Goal: Complete application form: Complete application form

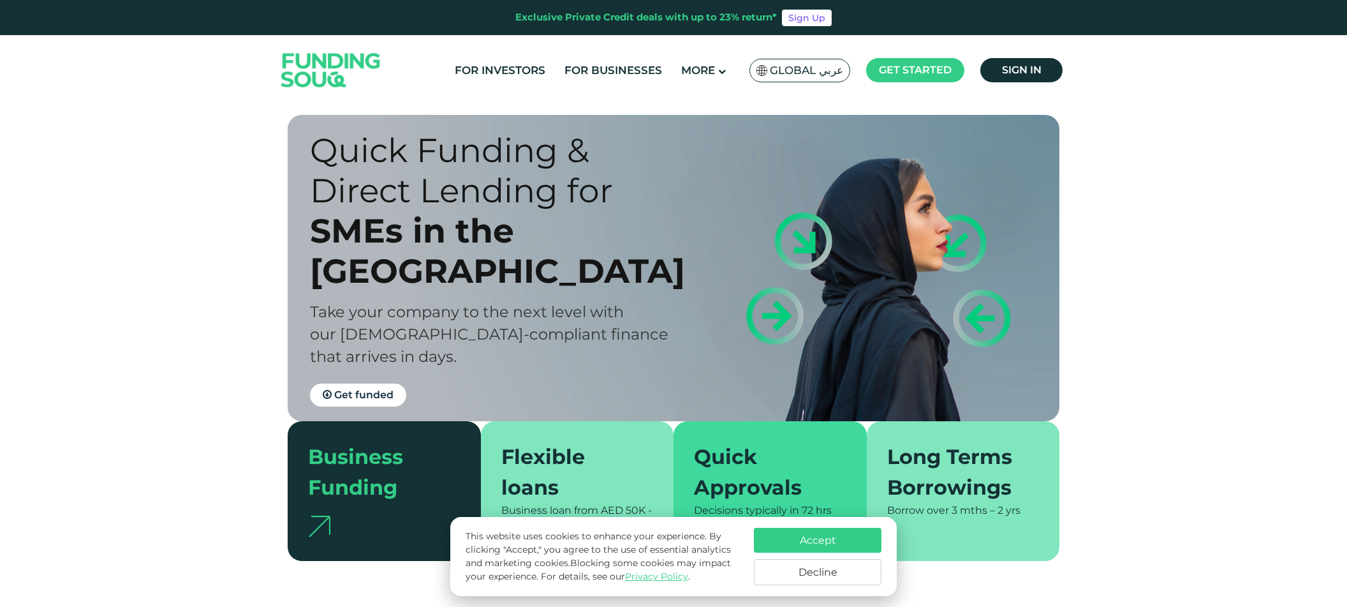
click at [831, 540] on button "Accept" at bounding box center [818, 540] width 128 height 25
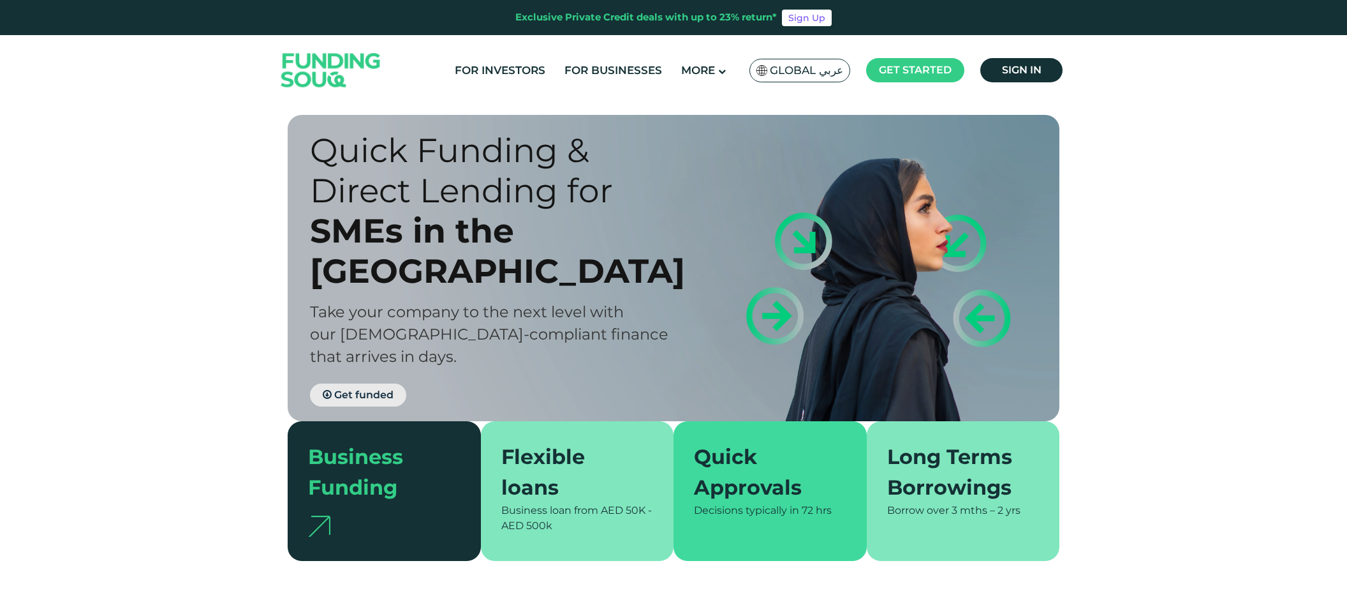
click at [377, 388] on span "Get funded" at bounding box center [363, 394] width 59 height 12
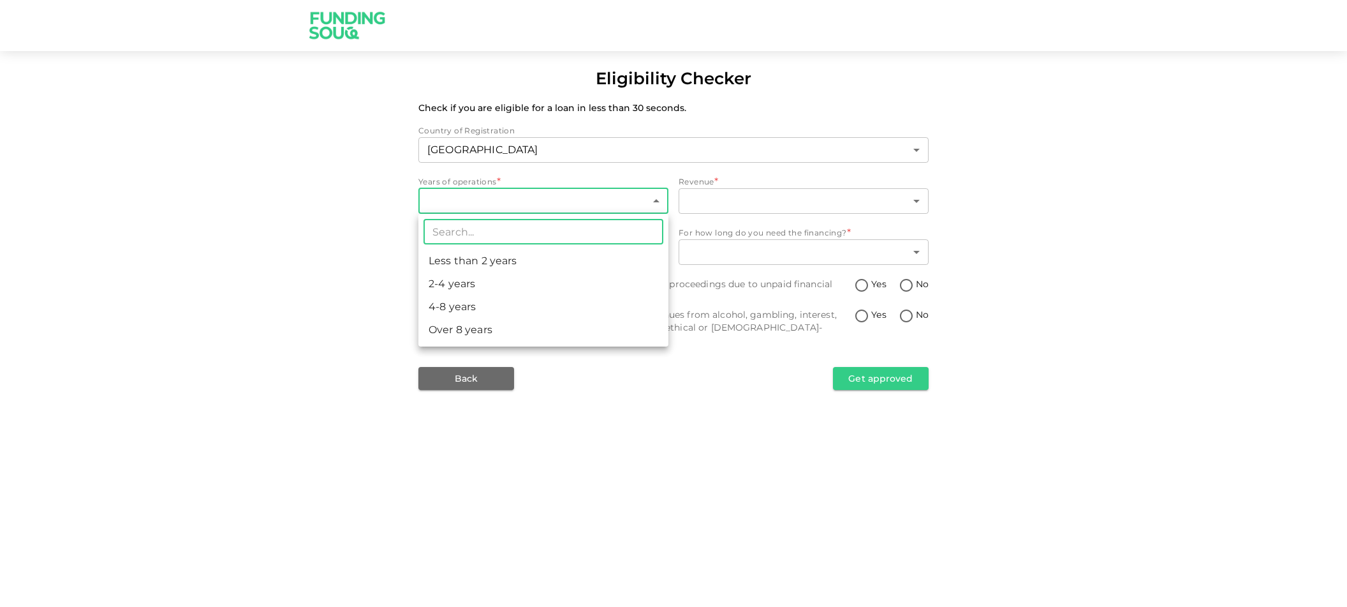
click at [535, 208] on body "Eligibility Checker Check if you are eligible for a loan in less than 30 second…" at bounding box center [673, 303] width 1347 height 607
click at [510, 328] on li "Over 8 years" at bounding box center [543, 329] width 250 height 23
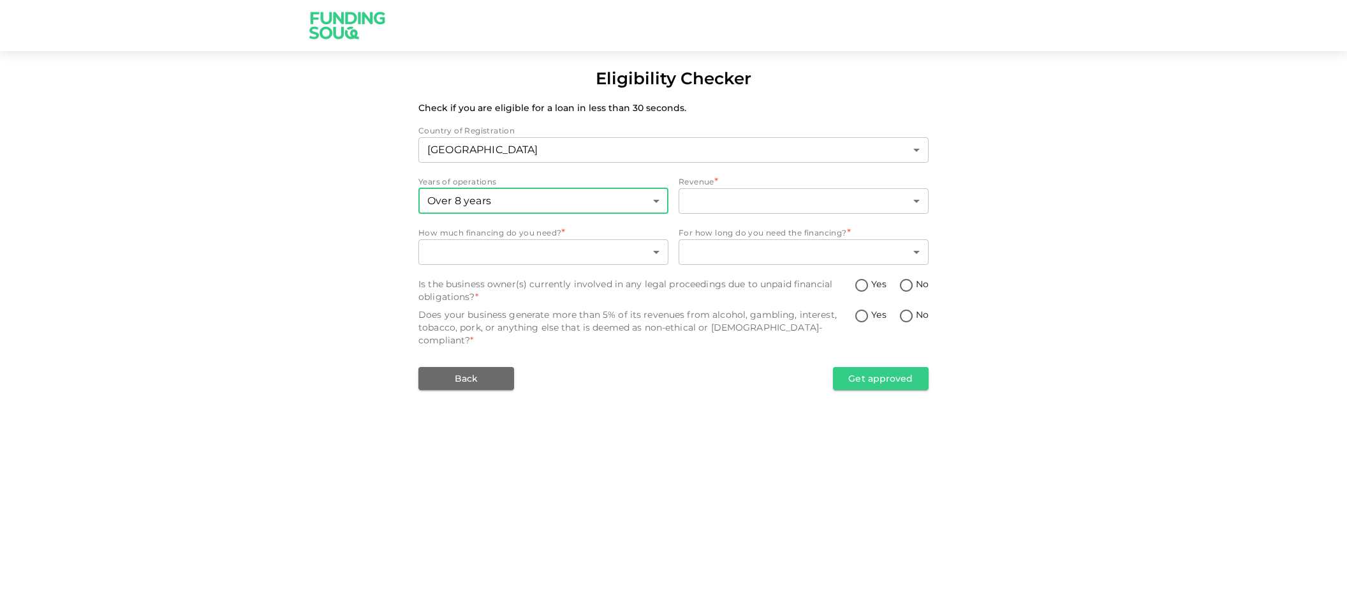
type input "4"
click at [845, 199] on body "Eligibility Checker Check if you are eligible for a loan in less than 30 second…" at bounding box center [673, 303] width 1347 height 607
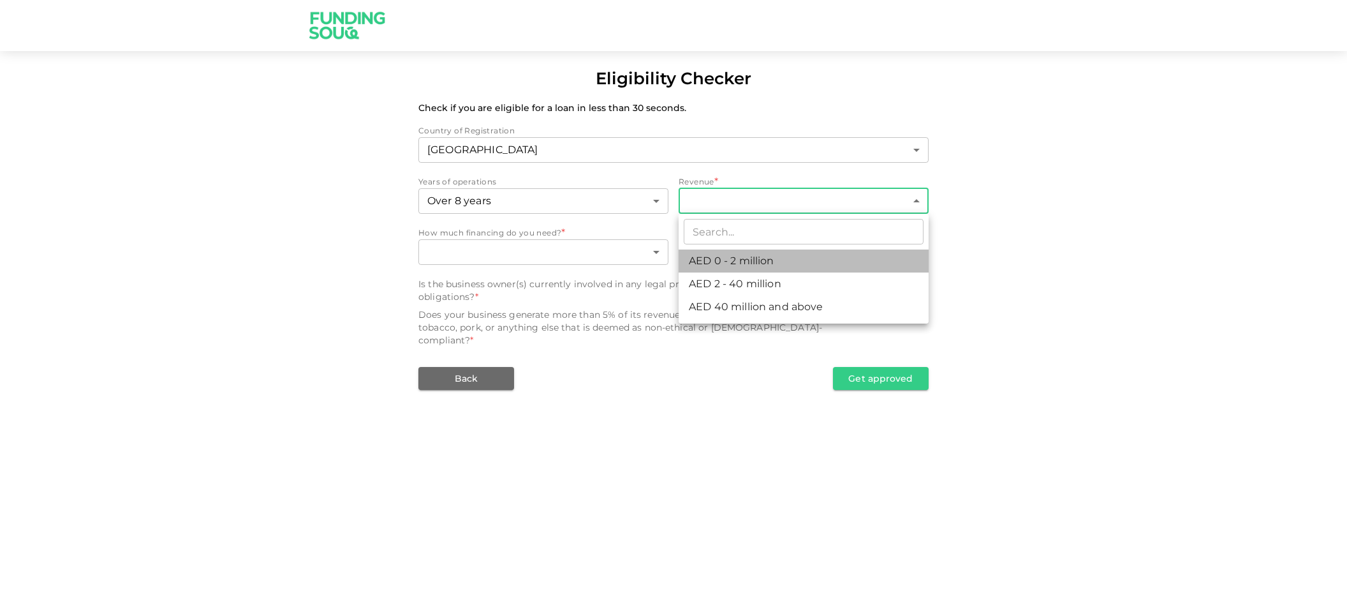
click at [806, 260] on li "AED 0 - 2 million" at bounding box center [804, 260] width 250 height 23
type input "1"
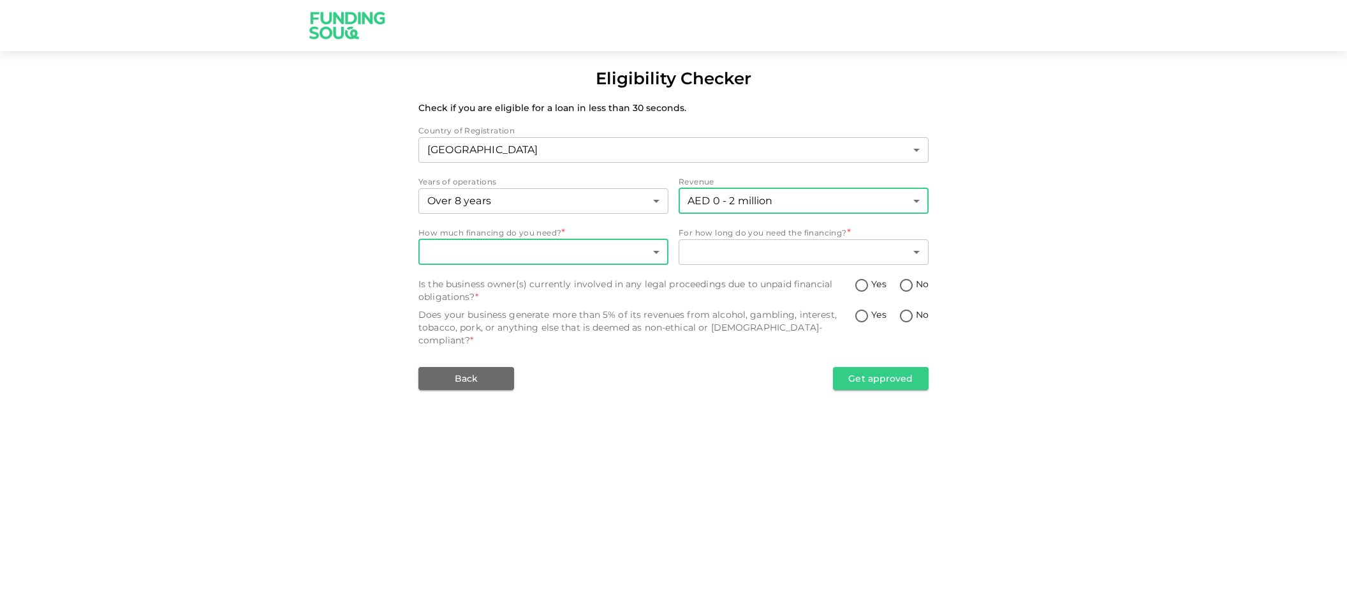
click at [534, 249] on body "Eligibility Checker Check if you are eligible for a loan in less than 30 second…" at bounding box center [673, 303] width 1347 height 607
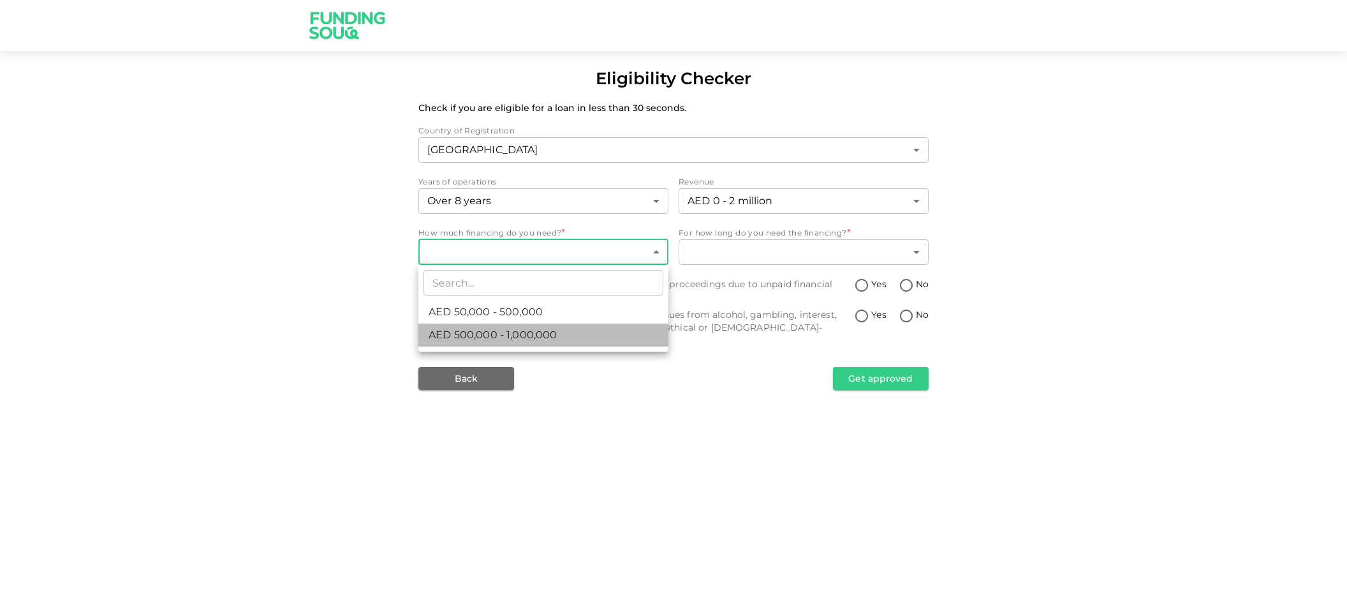
click at [536, 330] on span "AED 500,000 - 1,000,000" at bounding box center [493, 334] width 128 height 15
type input "2"
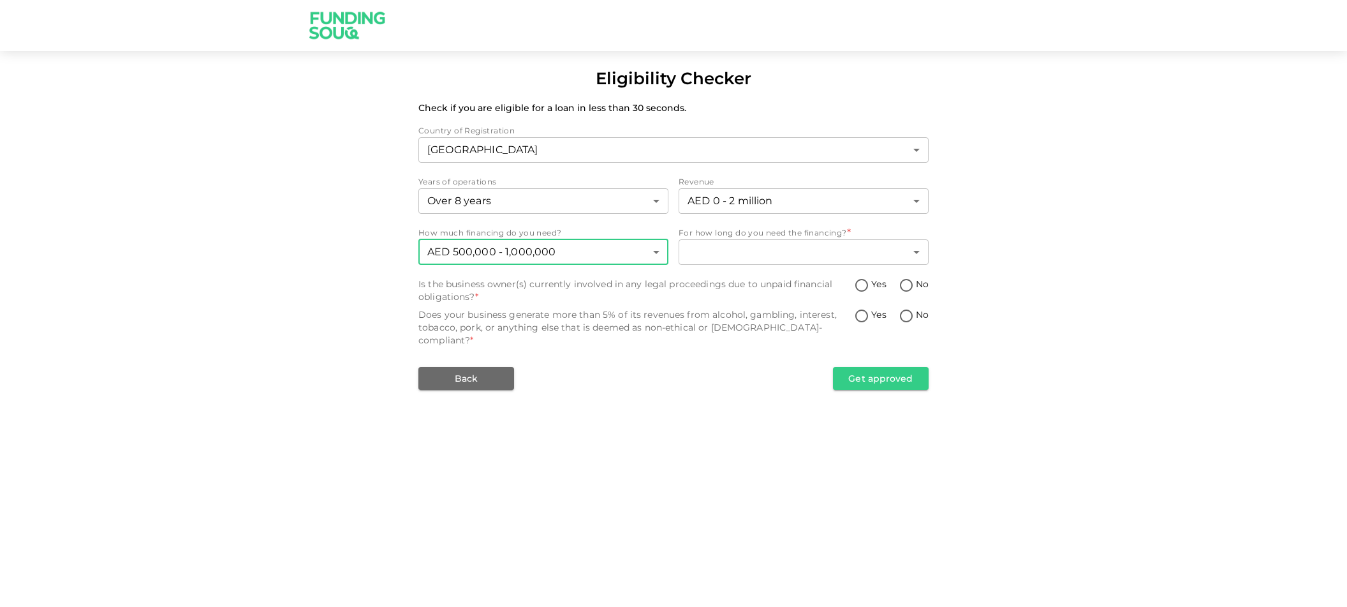
click at [910, 283] on input "No" at bounding box center [906, 285] width 19 height 17
radio input "true"
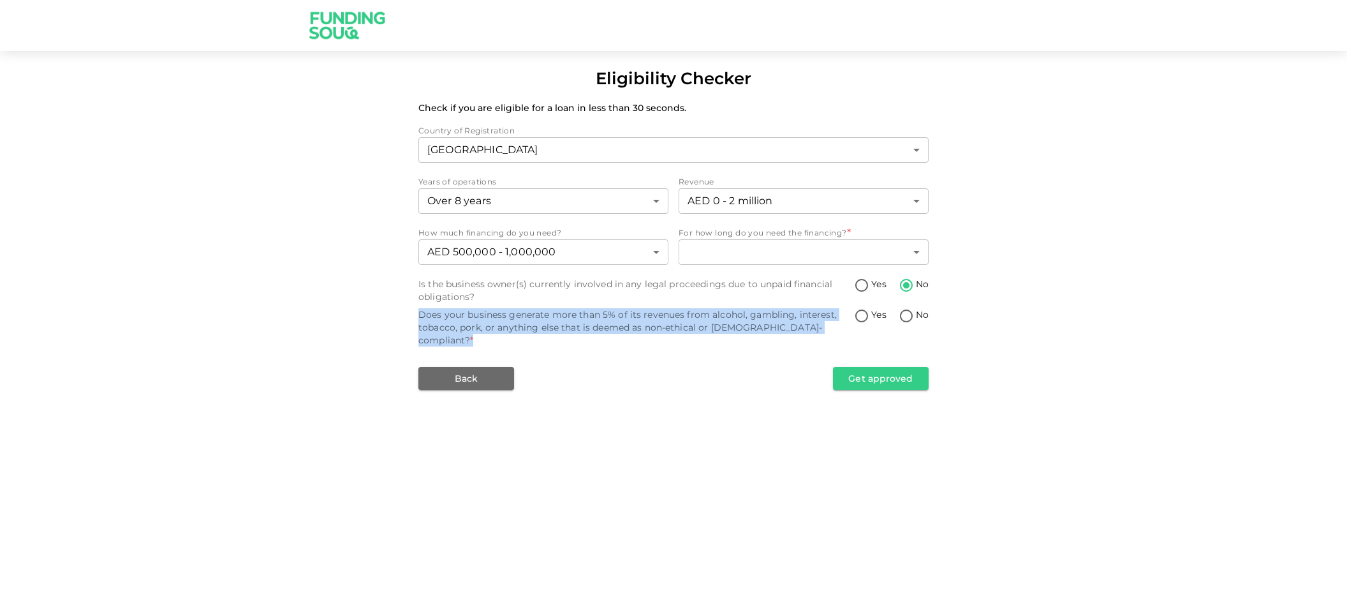
drag, startPoint x: 802, startPoint y: 327, endPoint x: 418, endPoint y: 315, distance: 384.8
click at [418, 315] on div "Eligibility Checker Check if you are eligible for a loan in less than 30 second…" at bounding box center [673, 227] width 1347 height 323
copy div "Does your business generate more than 5% of its revenues from alcohol, gambling…"
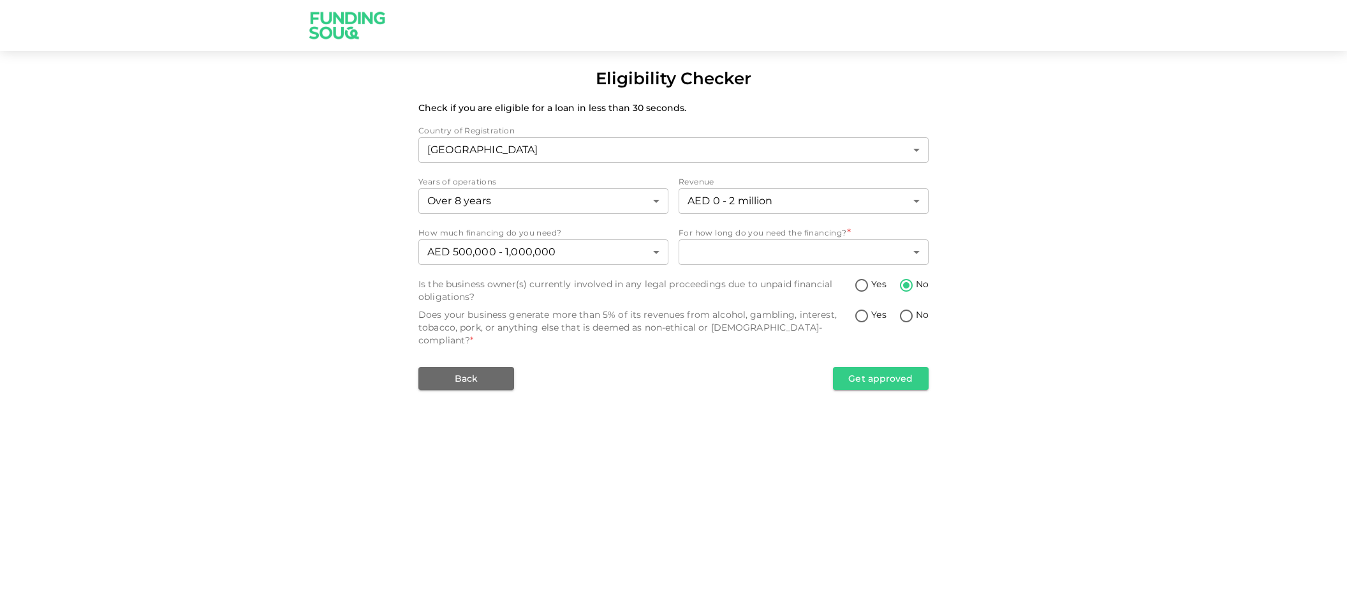
click at [858, 397] on div "Eligibility Checker Check if you are eligible for a loan in less than 30 second…" at bounding box center [673, 303] width 1347 height 607
click at [908, 313] on input "No" at bounding box center [906, 316] width 19 height 17
radio input "true"
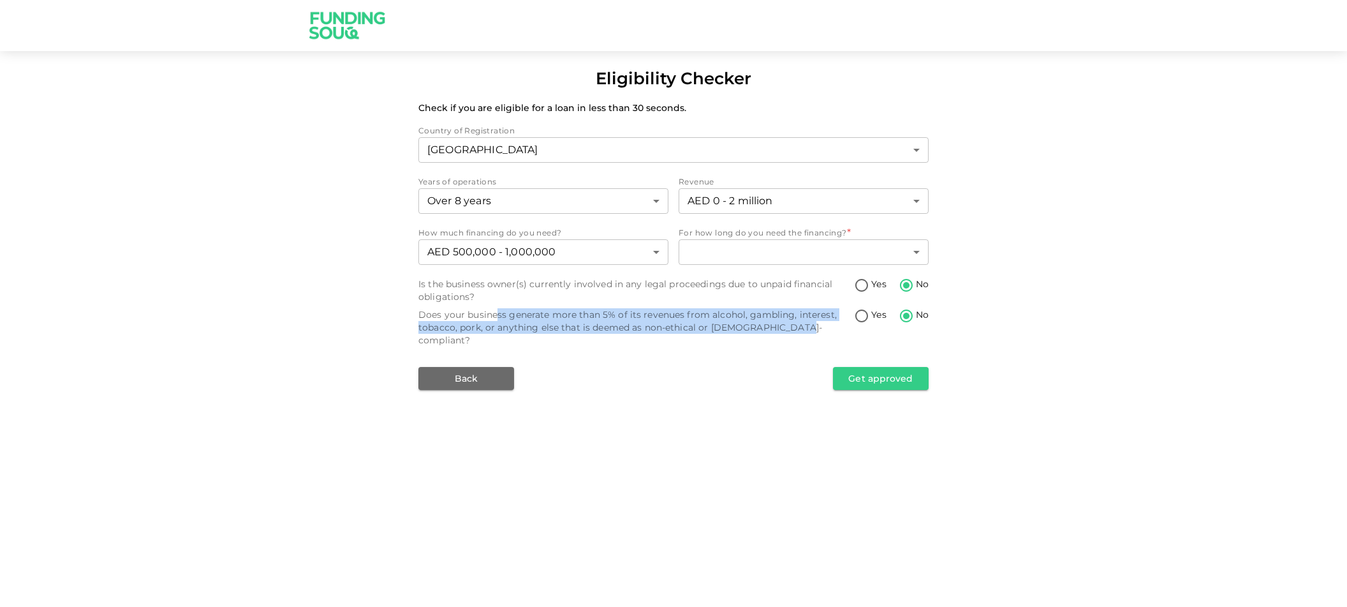
drag, startPoint x: 815, startPoint y: 329, endPoint x: 506, endPoint y: 311, distance: 309.9
click at [499, 317] on div "Does your business generate more than 5% of its revenues from alcohol, gambling…" at bounding box center [636, 327] width 436 height 38
click at [1038, 426] on div "Eligibility Checker Check if you are eligible for a loan in less than 30 second…" at bounding box center [673, 303] width 1347 height 607
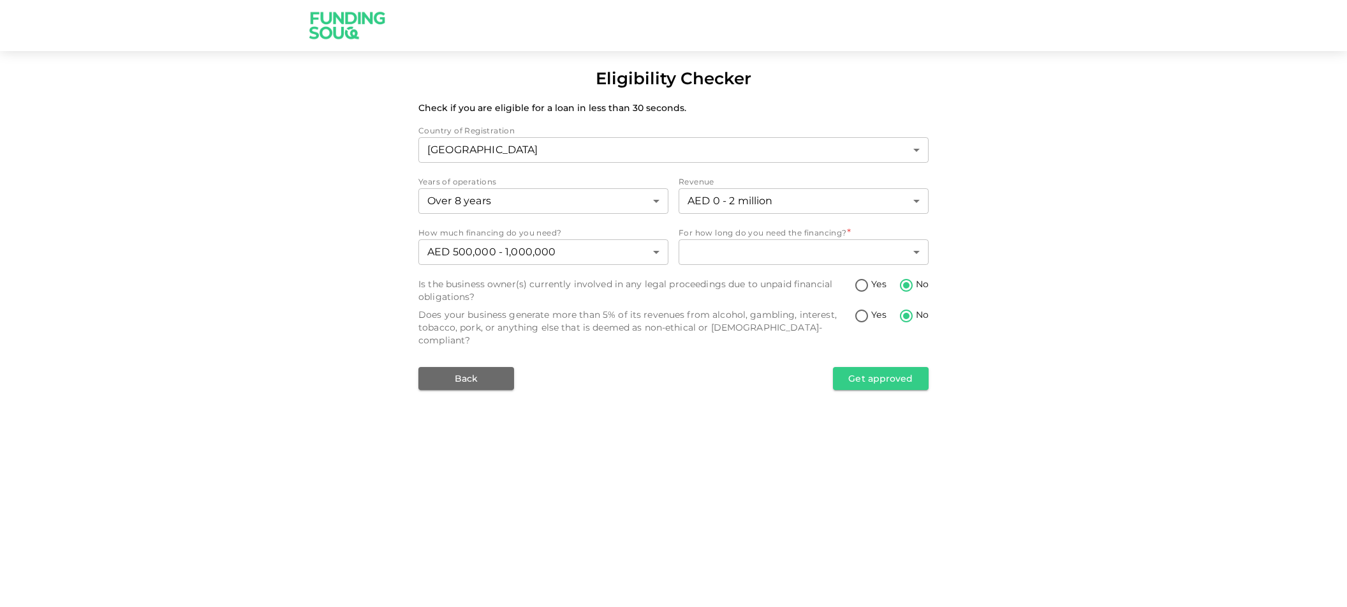
drag, startPoint x: 883, startPoint y: 370, endPoint x: 846, endPoint y: 406, distance: 51.9
click at [883, 370] on button "Get approved" at bounding box center [881, 378] width 96 height 23
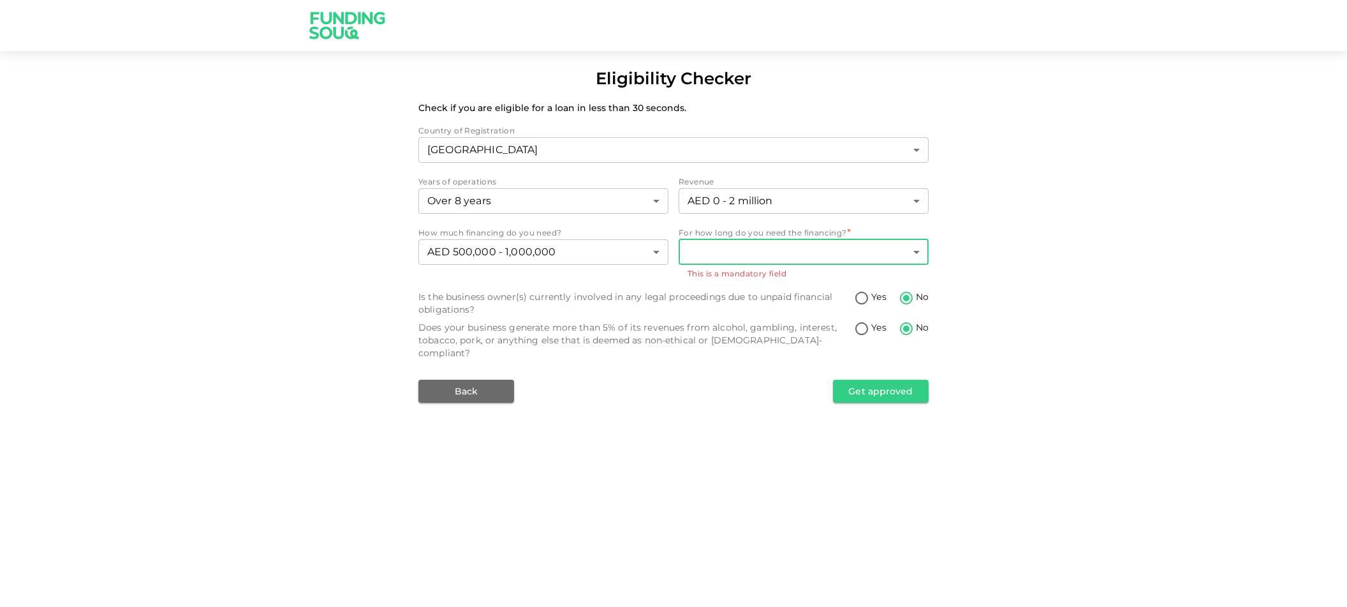
click at [767, 247] on body "Eligibility Checker Check if you are eligible for a loan in less than 30 second…" at bounding box center [673, 303] width 1347 height 607
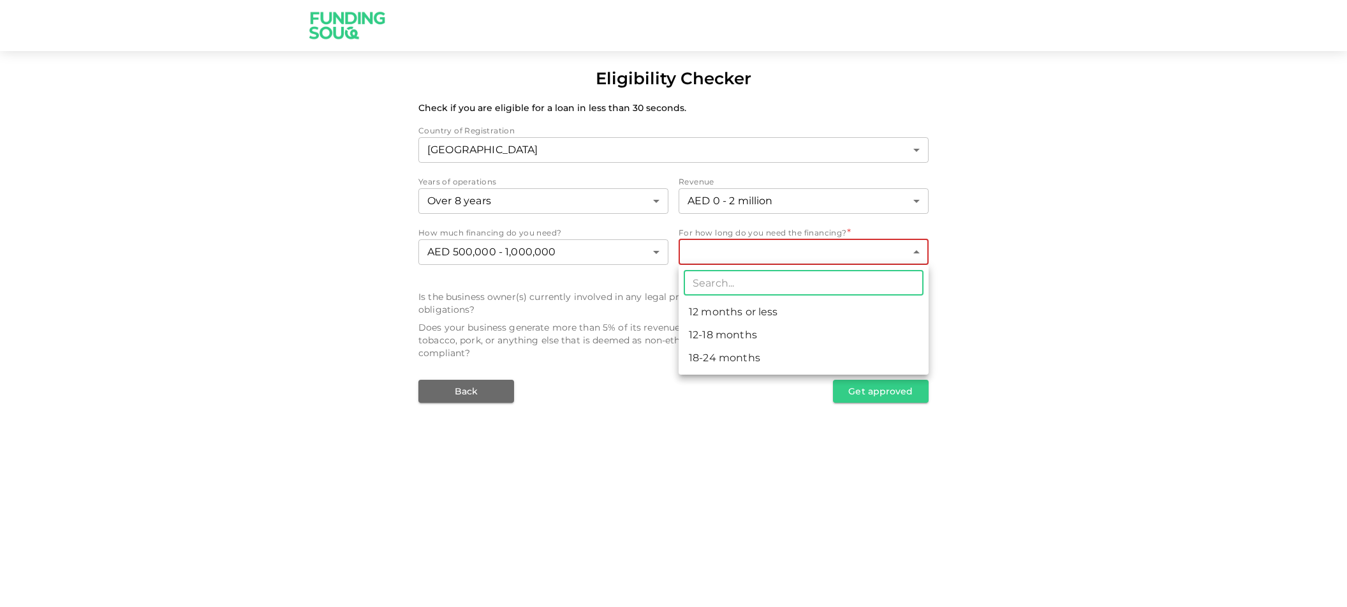
click at [764, 335] on li "12-18 months" at bounding box center [804, 334] width 250 height 23
type input "2"
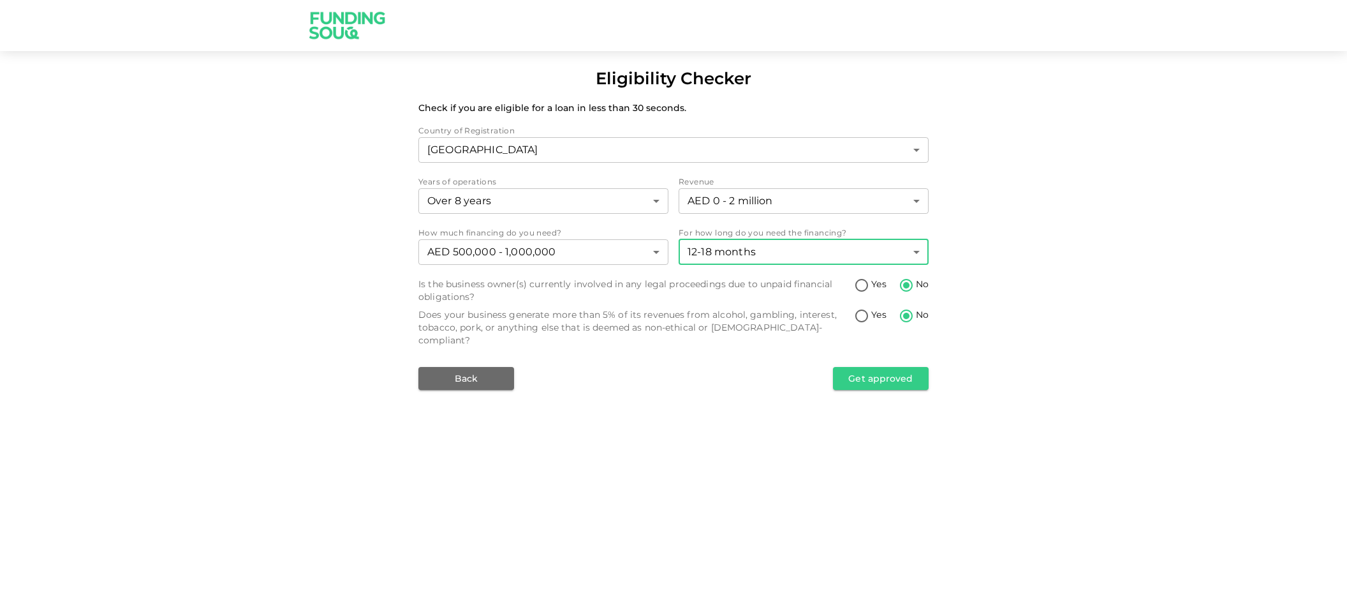
click at [767, 394] on div "Eligibility Checker Check if you are eligible for a loan in less than 30 second…" at bounding box center [673, 303] width 1347 height 607
click at [888, 367] on button "Get approved" at bounding box center [881, 378] width 96 height 23
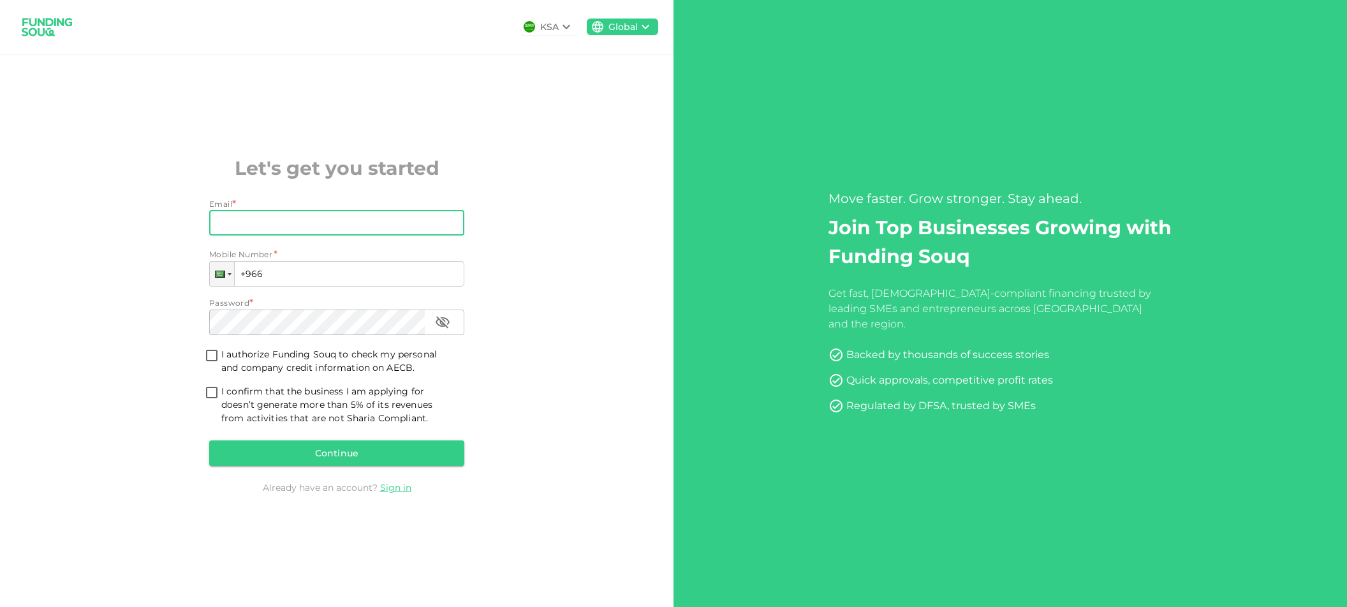
click at [245, 211] on input "Email" at bounding box center [329, 223] width 241 height 26
type input "rrivera@methabook.com"
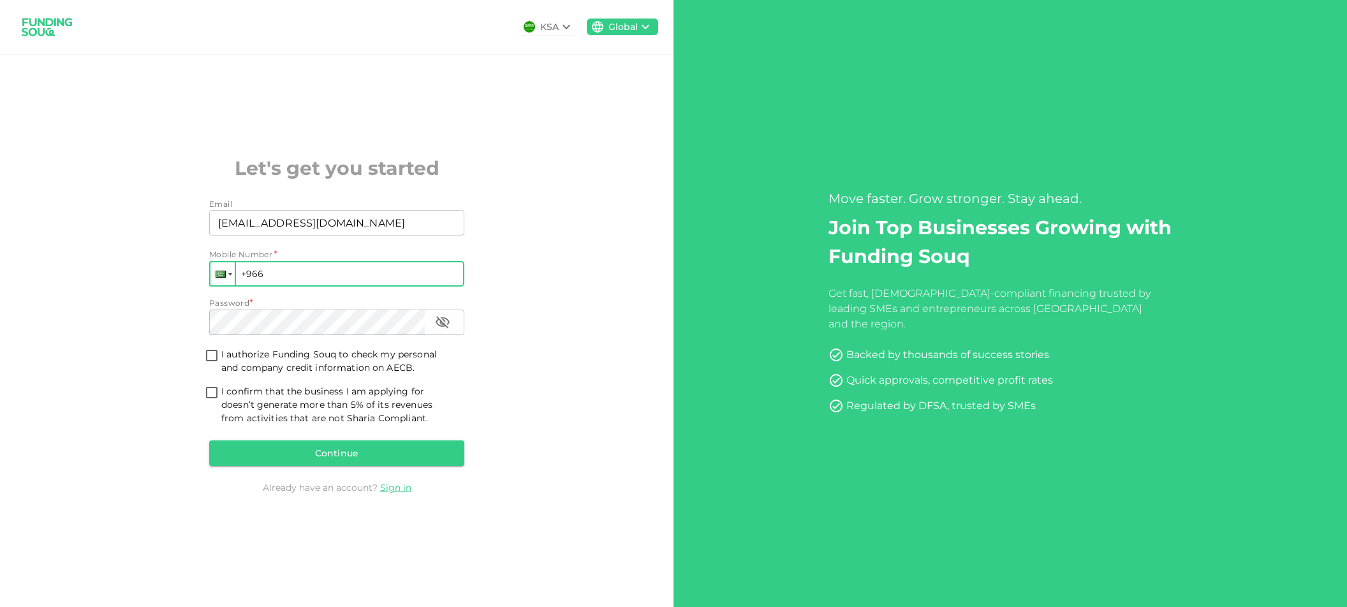
click at [232, 271] on div at bounding box center [222, 273] width 24 height 23
type input "spa"
click at [341, 329] on span "+34" at bounding box center [349, 333] width 17 height 12
click at [289, 277] on input "+34" at bounding box center [336, 274] width 255 height 26
type input "+34 616 267 073"
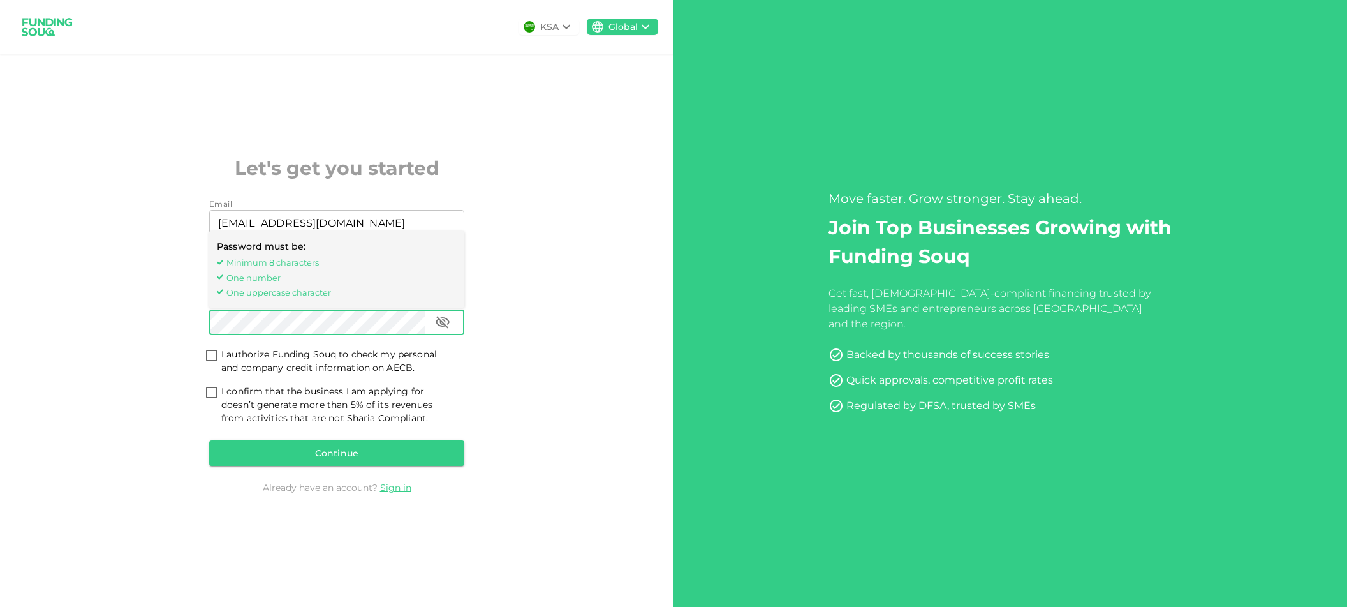
drag, startPoint x: 539, startPoint y: 376, endPoint x: 513, endPoint y: 385, distance: 27.0
click at [539, 376] on div "KSA Global Let's get you started Email Email rrivera@methabook.com Email Mobile…" at bounding box center [337, 303] width 674 height 607
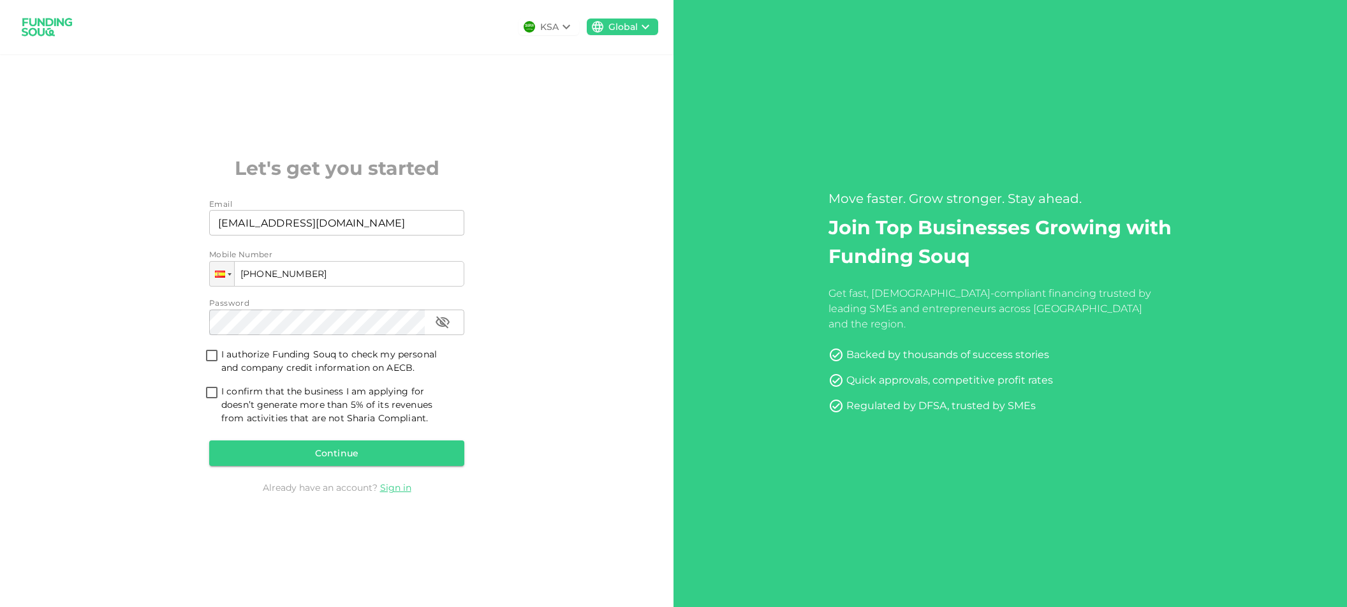
click at [212, 357] on input "I authorize Funding Souq to check my personal and company credit information on…" at bounding box center [211, 356] width 19 height 17
checkbox input "true"
click at [212, 390] on input "I confirm that the business I am applying for doesn’t generate more than 5% of …" at bounding box center [211, 393] width 19 height 17
checkbox input "true"
click at [447, 327] on icon "button" at bounding box center [443, 322] width 14 height 12
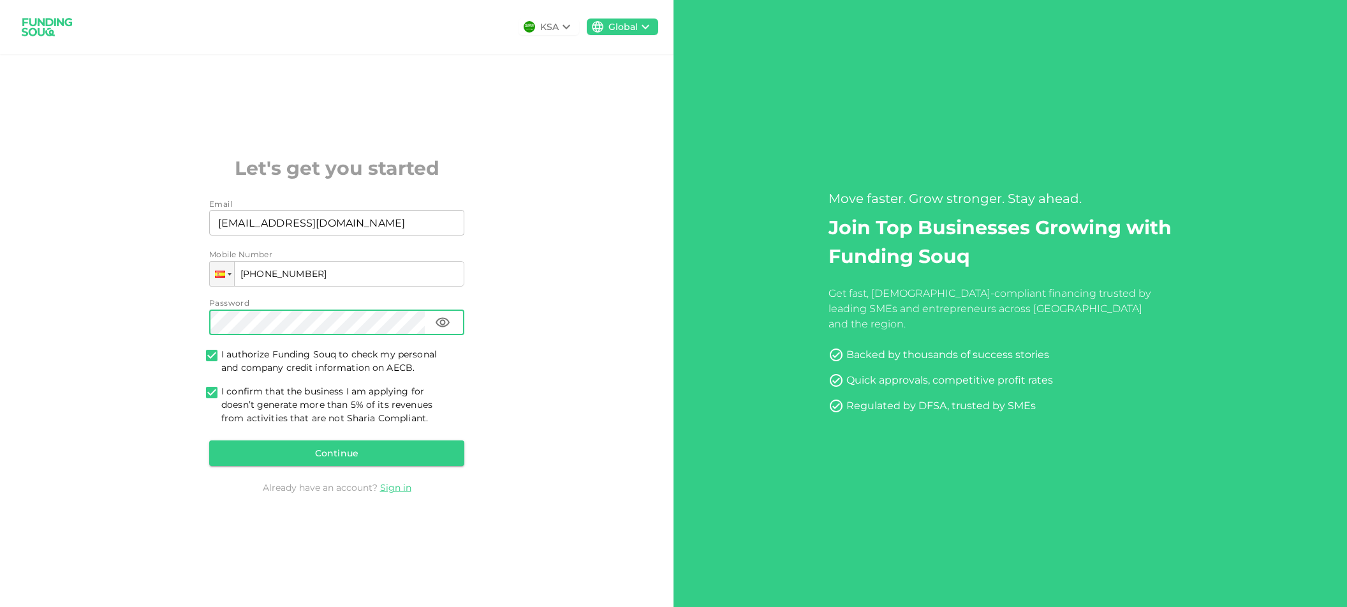
click at [521, 382] on div "KSA Global Let's get you started Email Email rrivera@methabook.com Email Mobile…" at bounding box center [337, 303] width 674 height 607
click at [378, 459] on button "Continue" at bounding box center [336, 453] width 255 height 26
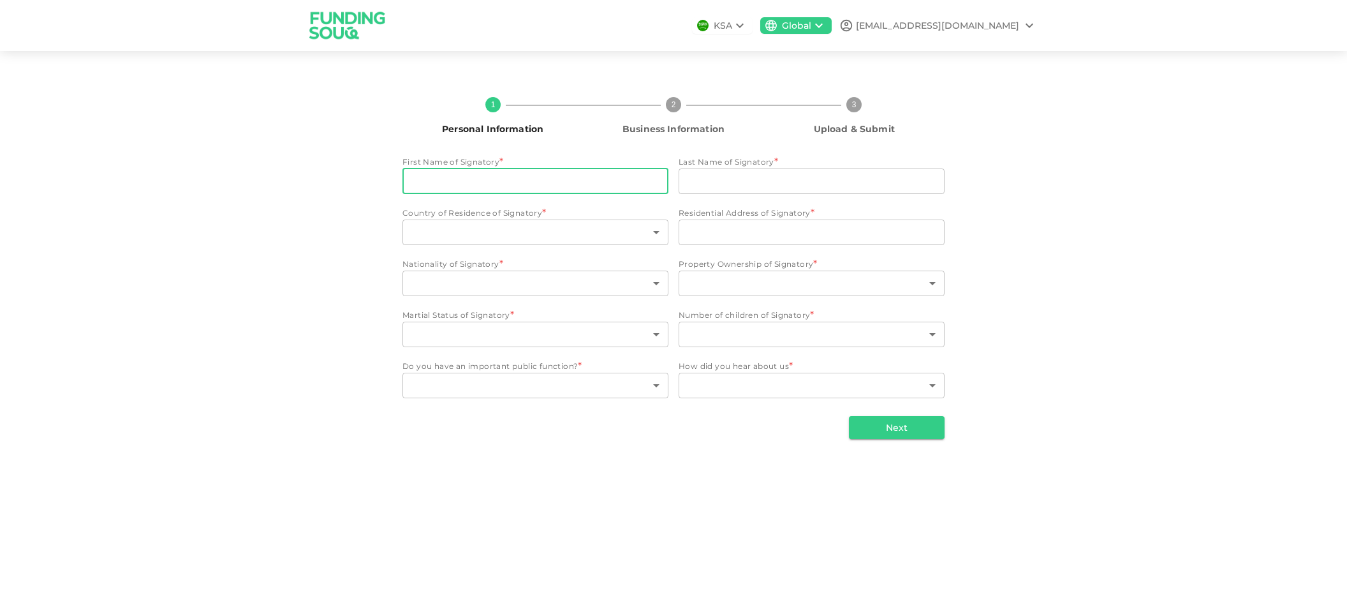
click at [455, 186] on input "First Name of Signatory" at bounding box center [535, 181] width 266 height 26
type input "rafael"
type input "rivera perez"
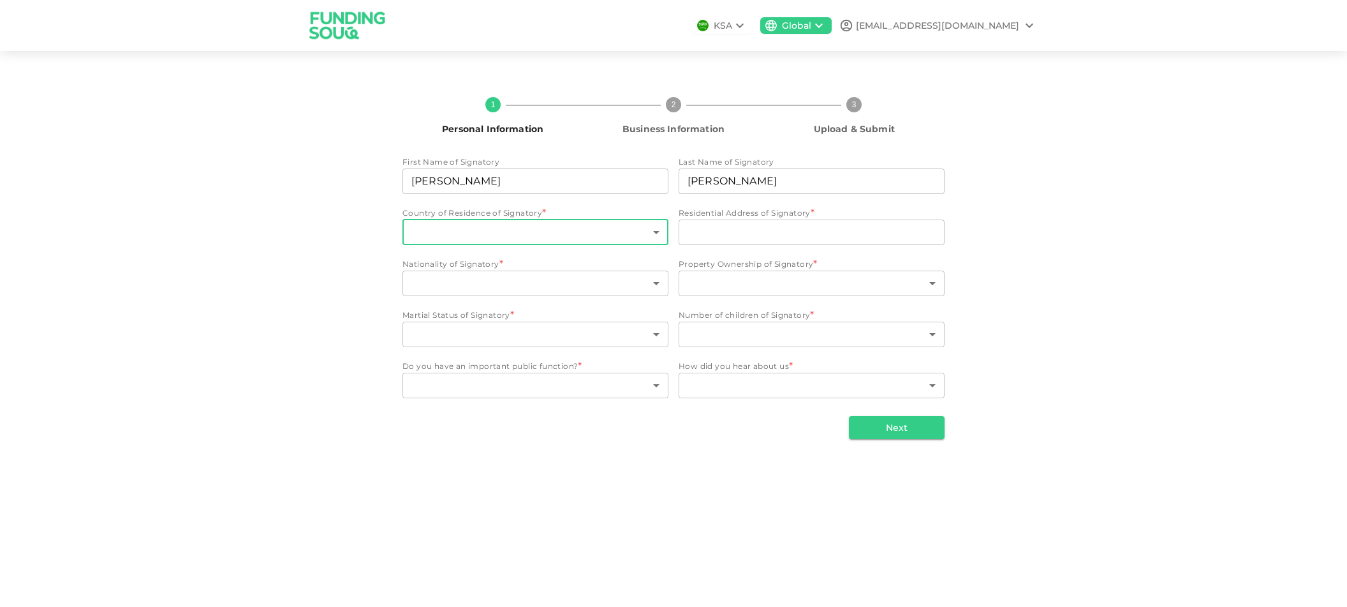
click at [568, 234] on body "KSA Global rrivera@methabook.com 1 Personal Information 2 Business Information …" at bounding box center [673, 303] width 1347 height 607
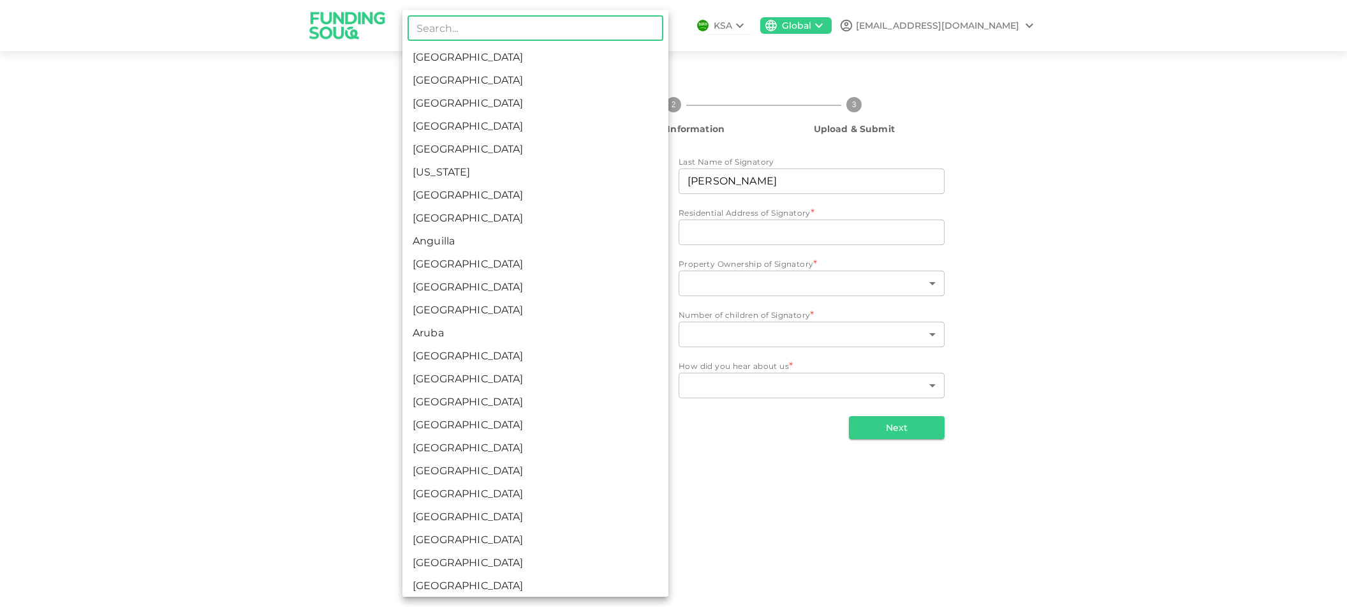
click at [347, 199] on div at bounding box center [673, 303] width 1347 height 607
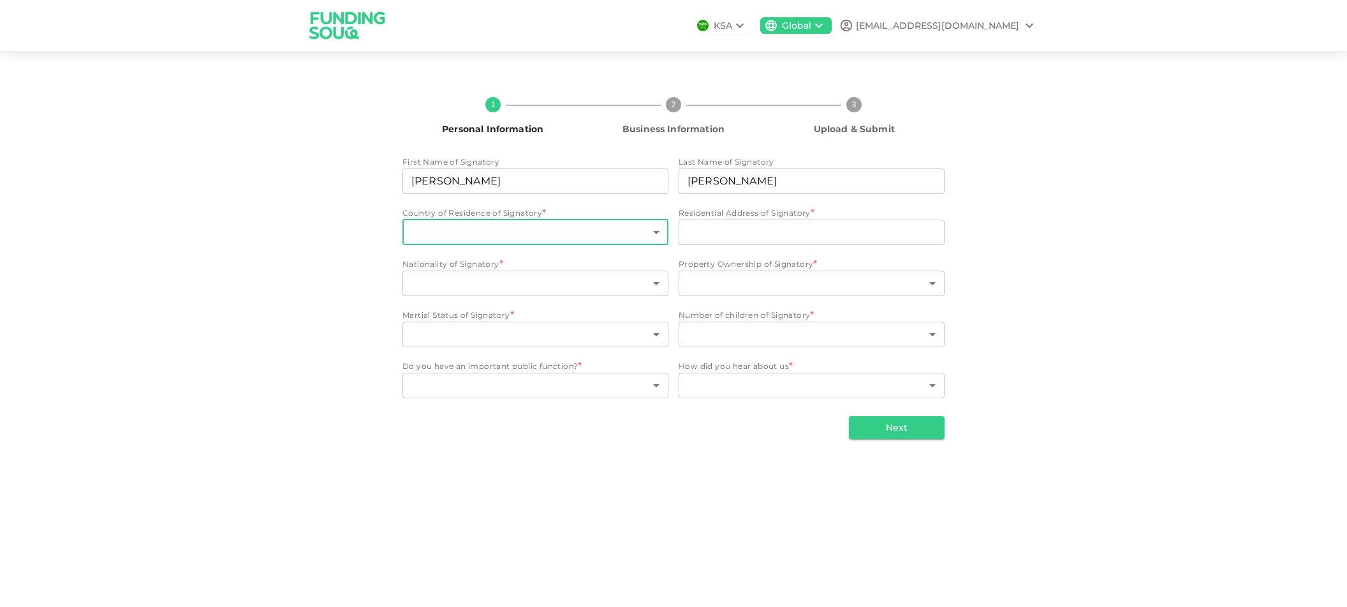
click at [531, 233] on body "KSA Global rrivera@methabook.com 1 Personal Information 2 Business Information …" at bounding box center [673, 303] width 1347 height 607
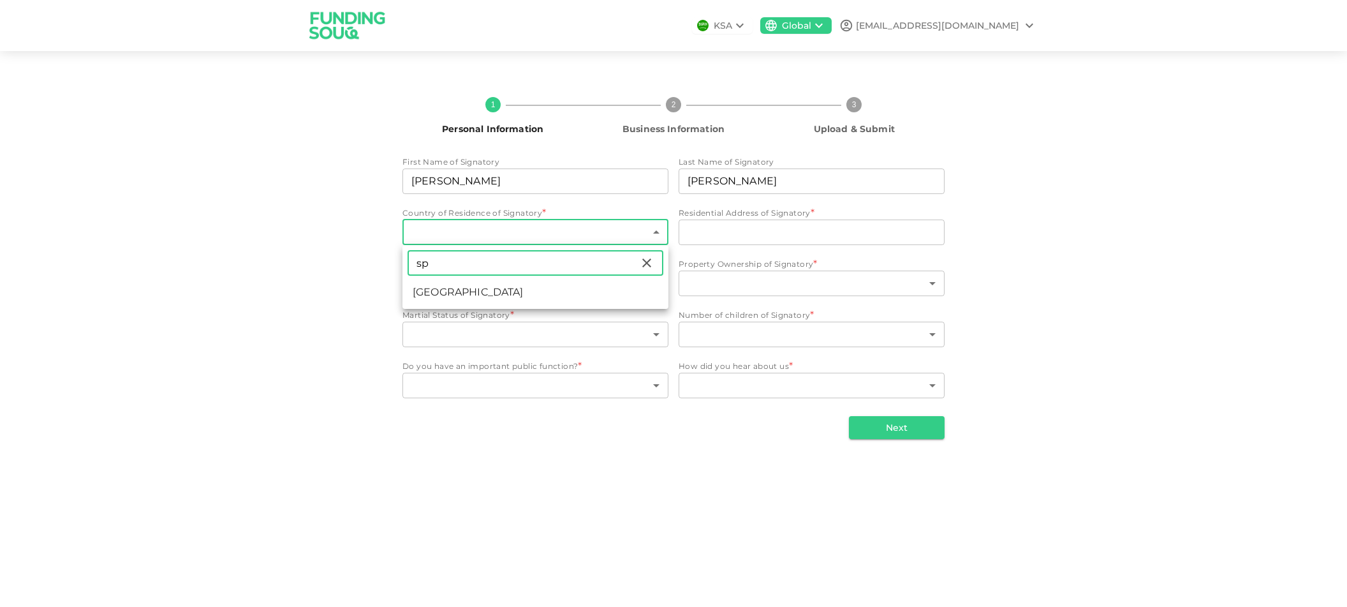
type input "sp"
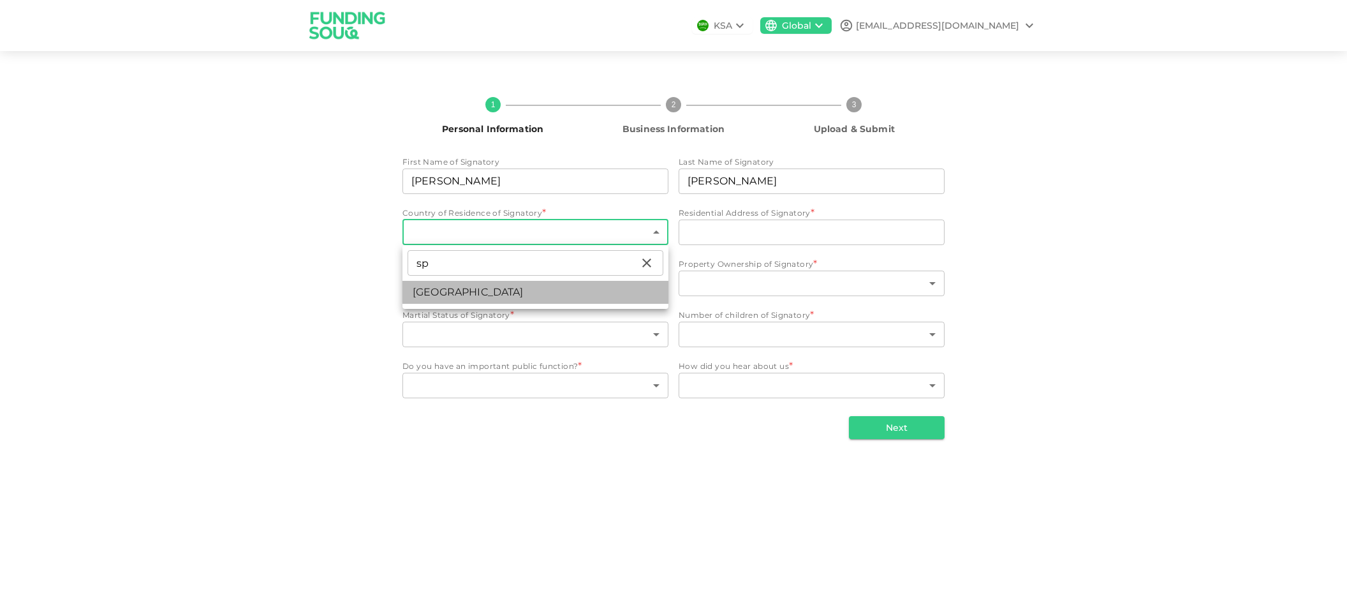
click at [454, 295] on li "Spain" at bounding box center [535, 292] width 266 height 23
type input "182"
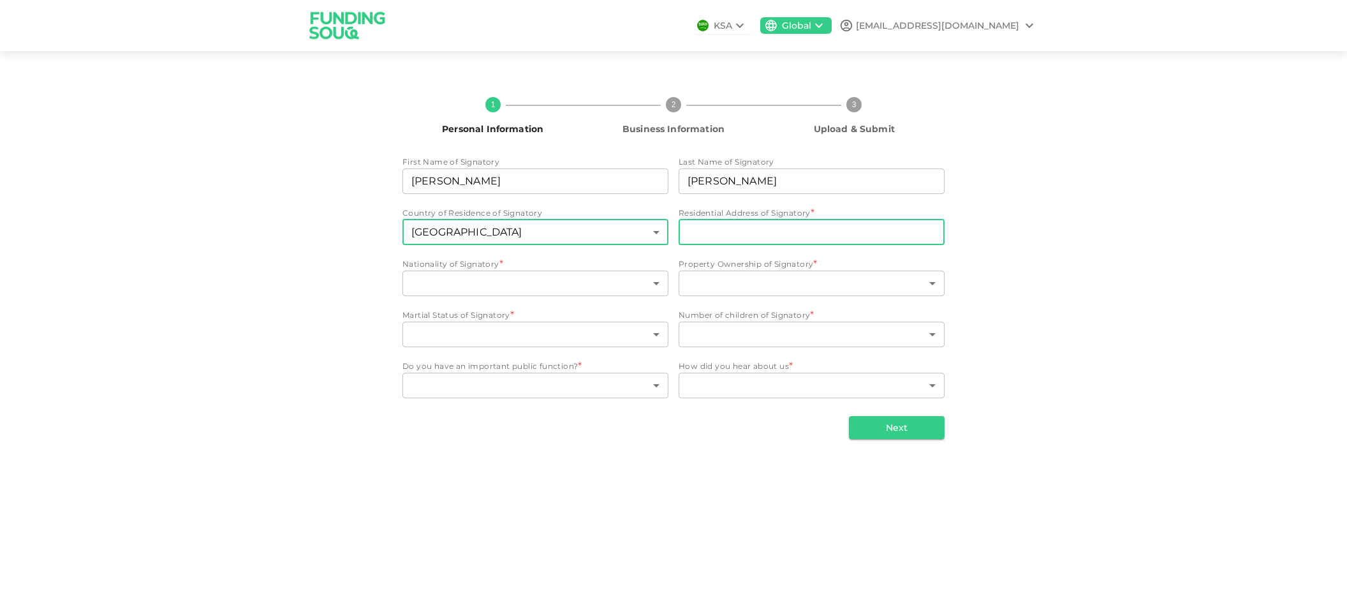
click at [765, 226] on input "Residential Address of Signatory" at bounding box center [812, 232] width 266 height 26
type input "h"
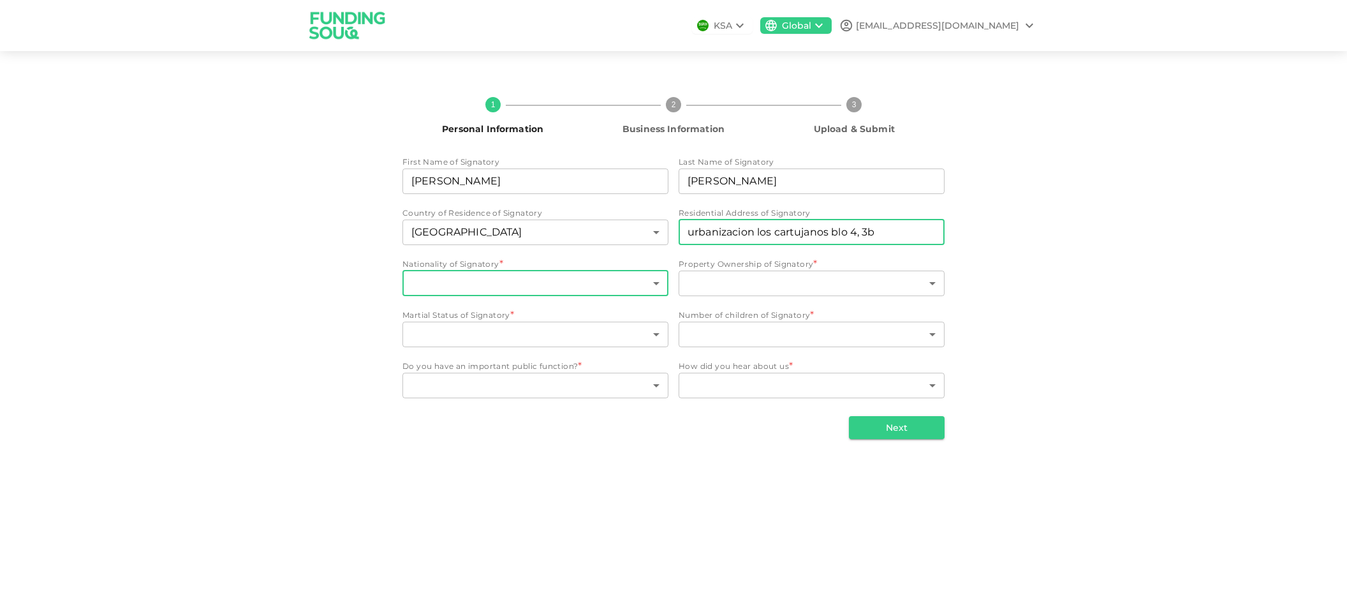
type input "urbanizacion los cartujanos blo 4, 3b"
click at [507, 279] on body "KSA Global rrivera@methabook.com 1 Personal Information 2 Business Information …" at bounding box center [673, 303] width 1347 height 607
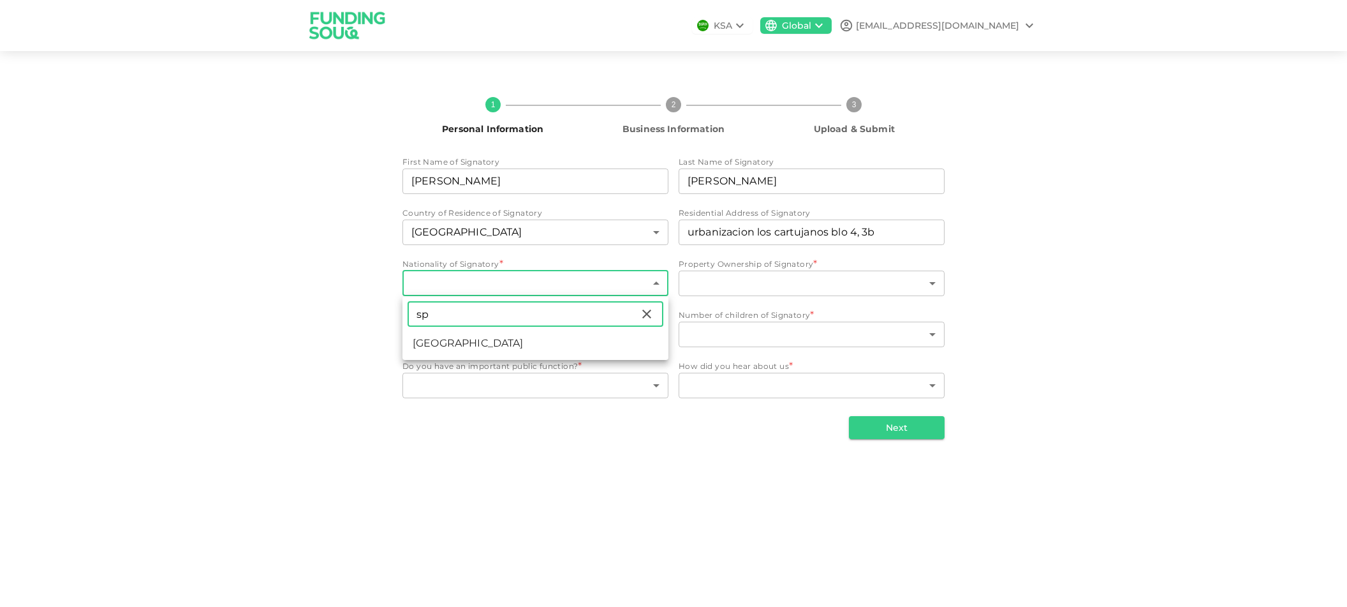
type input "sp"
click at [498, 343] on li "Spain" at bounding box center [535, 343] width 266 height 23
type input "182"
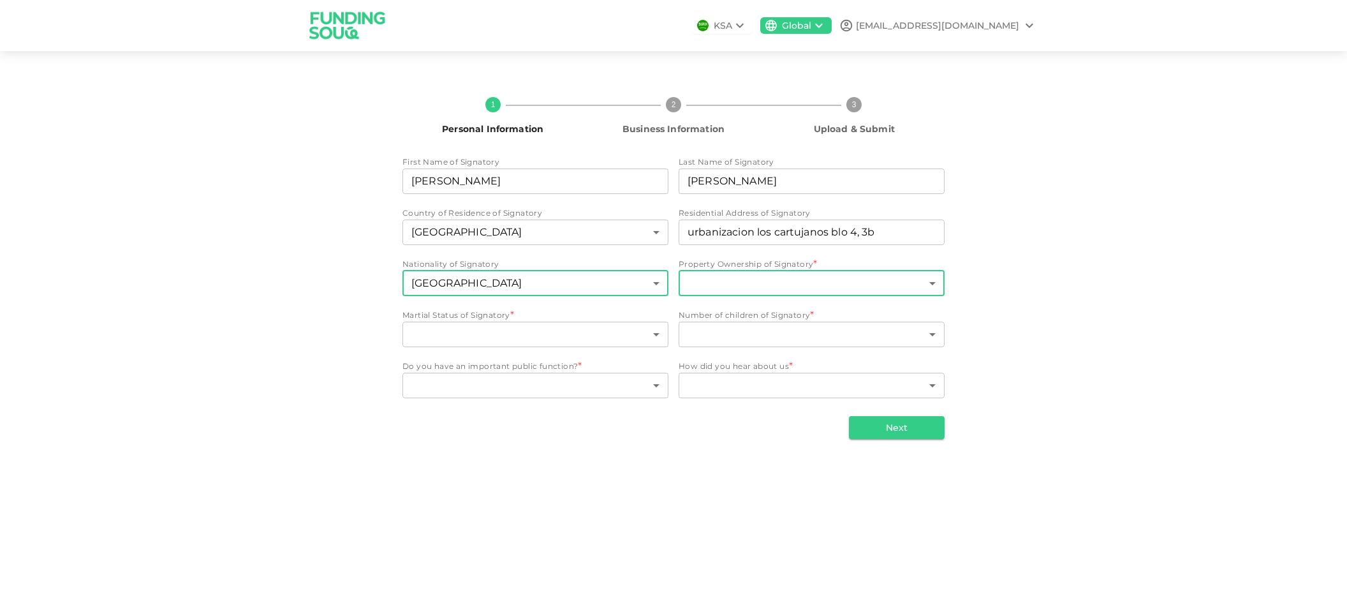
click at [769, 276] on body "KSA Global rrivera@methabook.com 1 Personal Information 2 Business Information …" at bounding box center [673, 303] width 1347 height 607
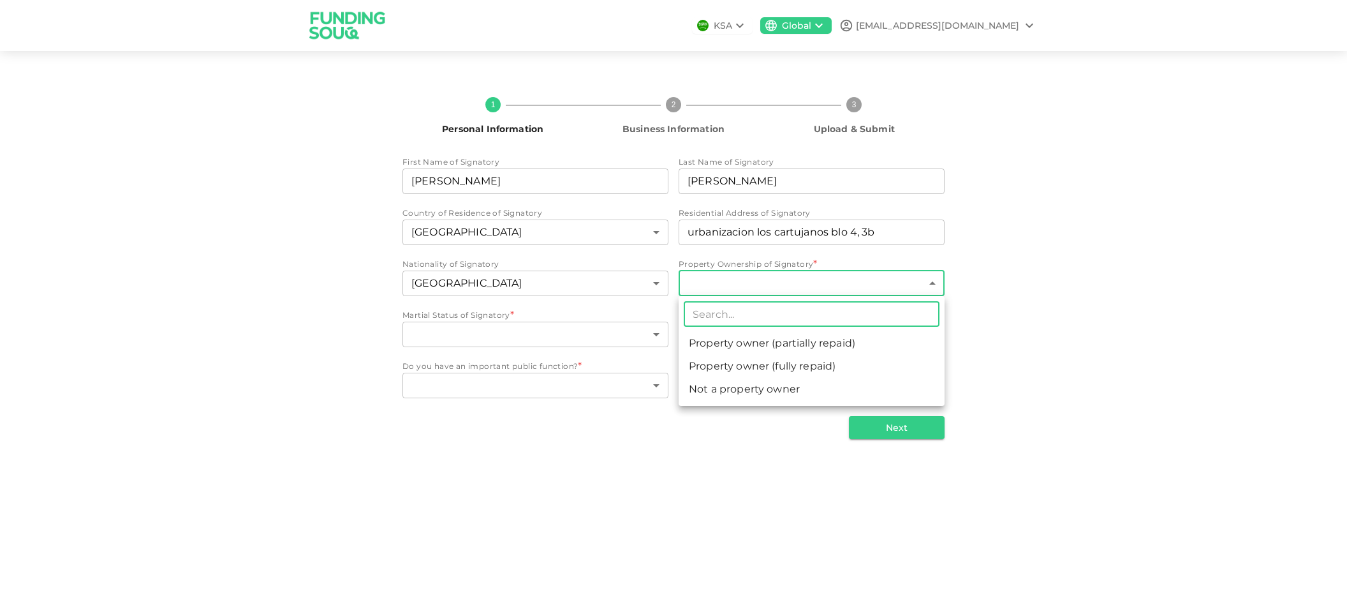
click at [778, 341] on li "Property owner (partially repaid)" at bounding box center [812, 343] width 266 height 23
type input "1"
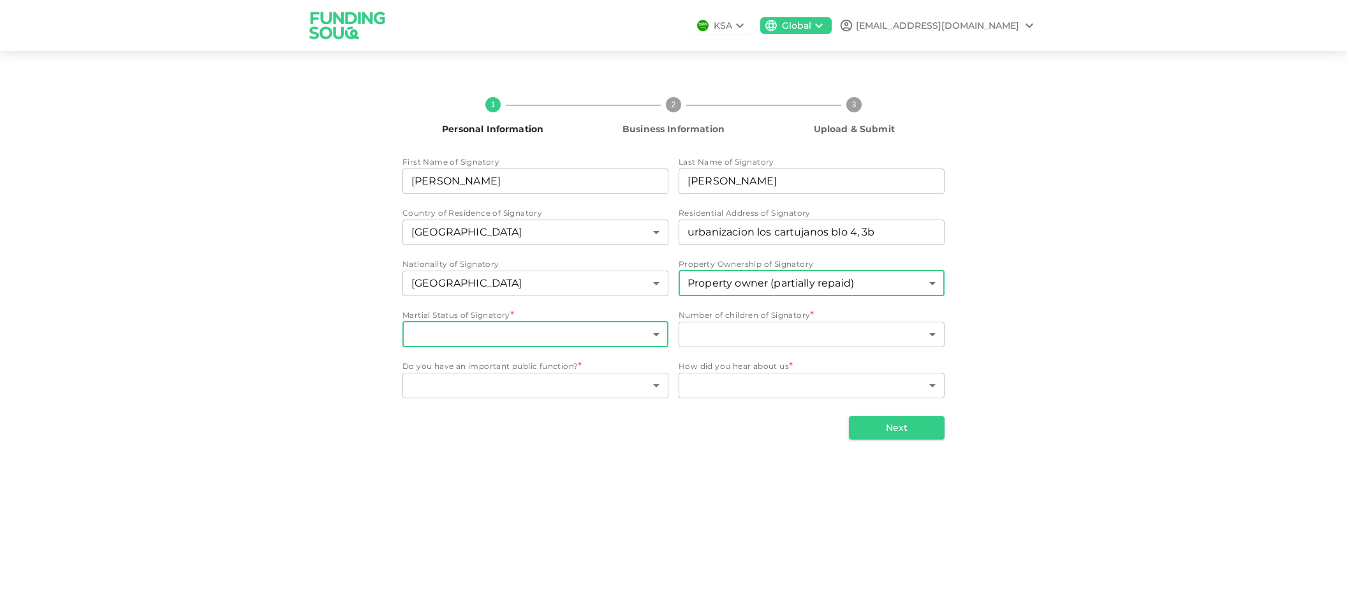
click at [542, 334] on body "KSA Global rrivera@methabook.com 1 Personal Information 2 Business Information …" at bounding box center [673, 303] width 1347 height 607
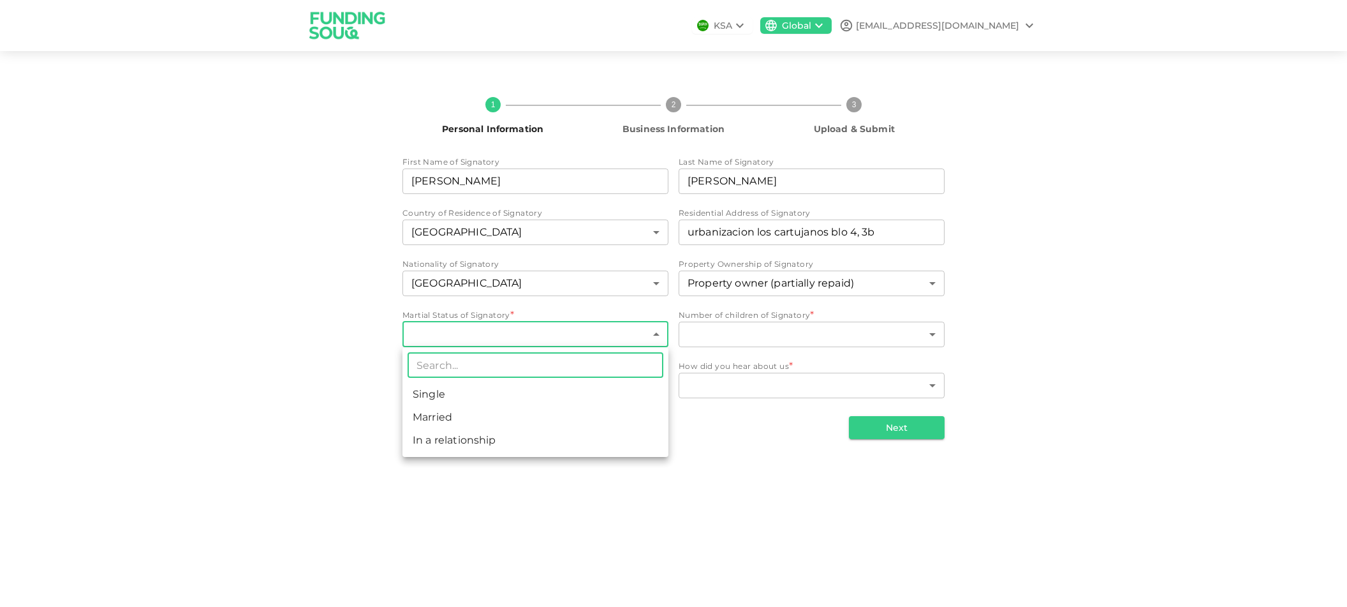
click at [479, 413] on li "Married" at bounding box center [535, 417] width 266 height 23
type input "2"
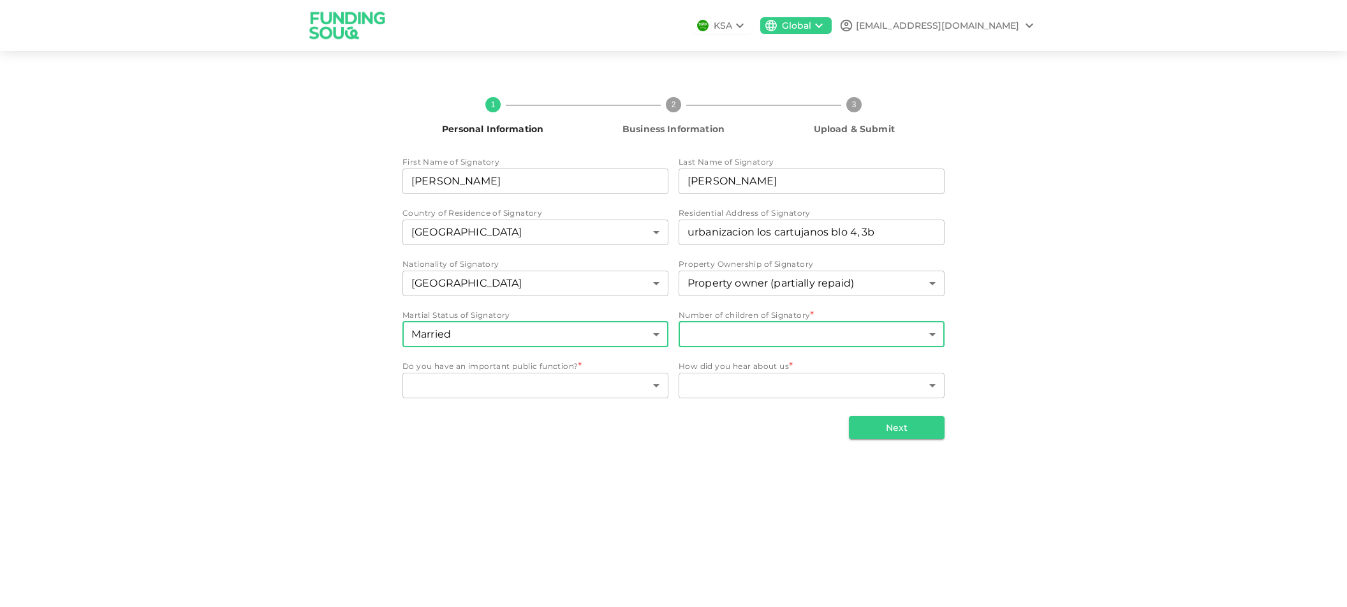
click at [755, 335] on body "KSA Global rrivera@methabook.com 1 Personal Information 2 Business Information …" at bounding box center [673, 303] width 1347 height 607
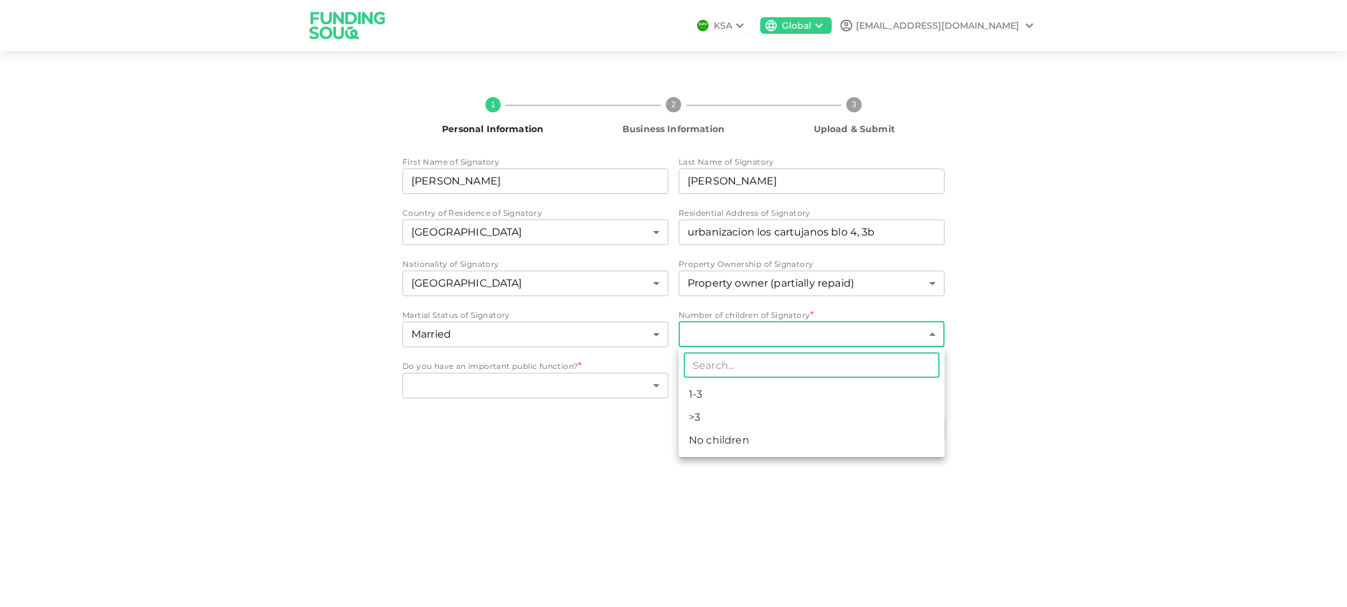
click at [718, 394] on li "1-3" at bounding box center [812, 394] width 266 height 23
type input "1"
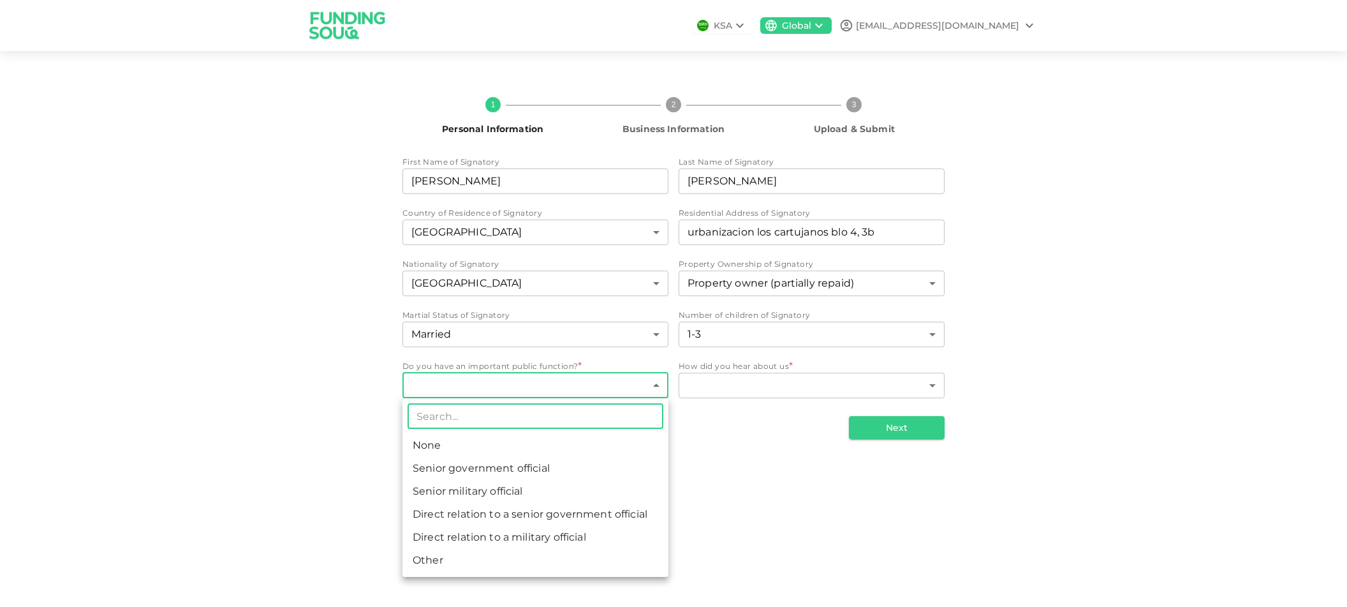
click at [517, 387] on body "KSA Global rrivera@methabook.com 1 Personal Information 2 Business Information …" at bounding box center [673, 303] width 1347 height 607
click at [444, 445] on li "None" at bounding box center [535, 445] width 266 height 23
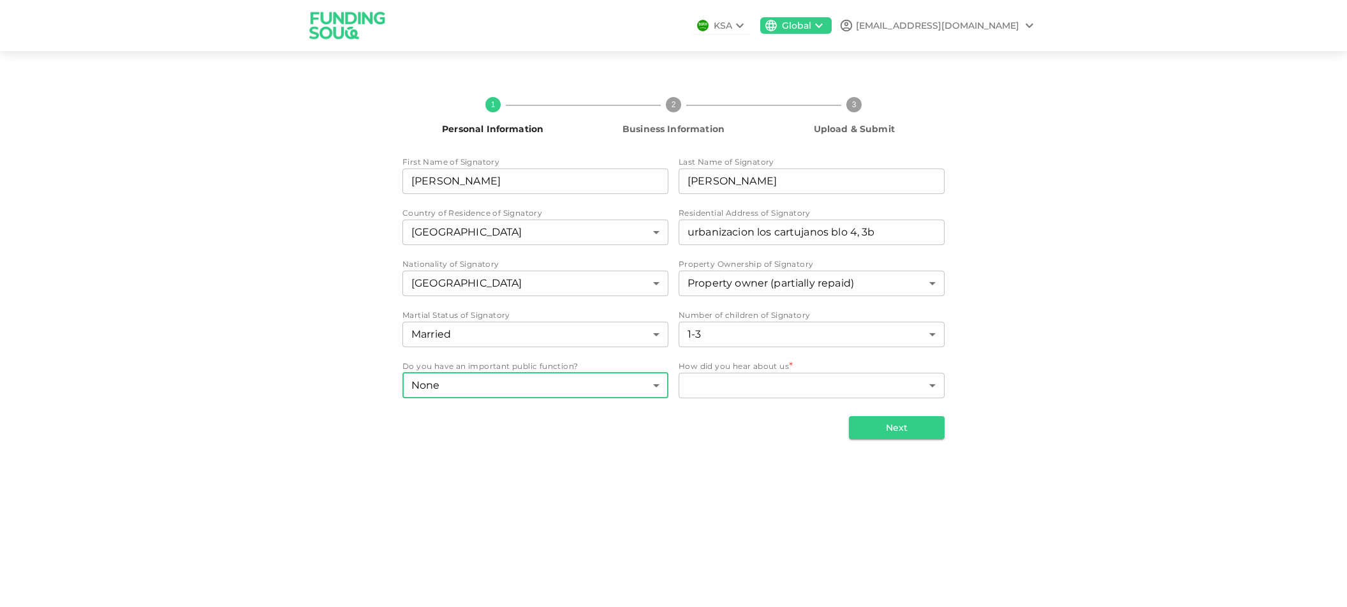
type input "1"
click at [794, 386] on body "KSA Global rrivera@methabook.com 1 Personal Information 2 Business Information …" at bounding box center [673, 303] width 1347 height 607
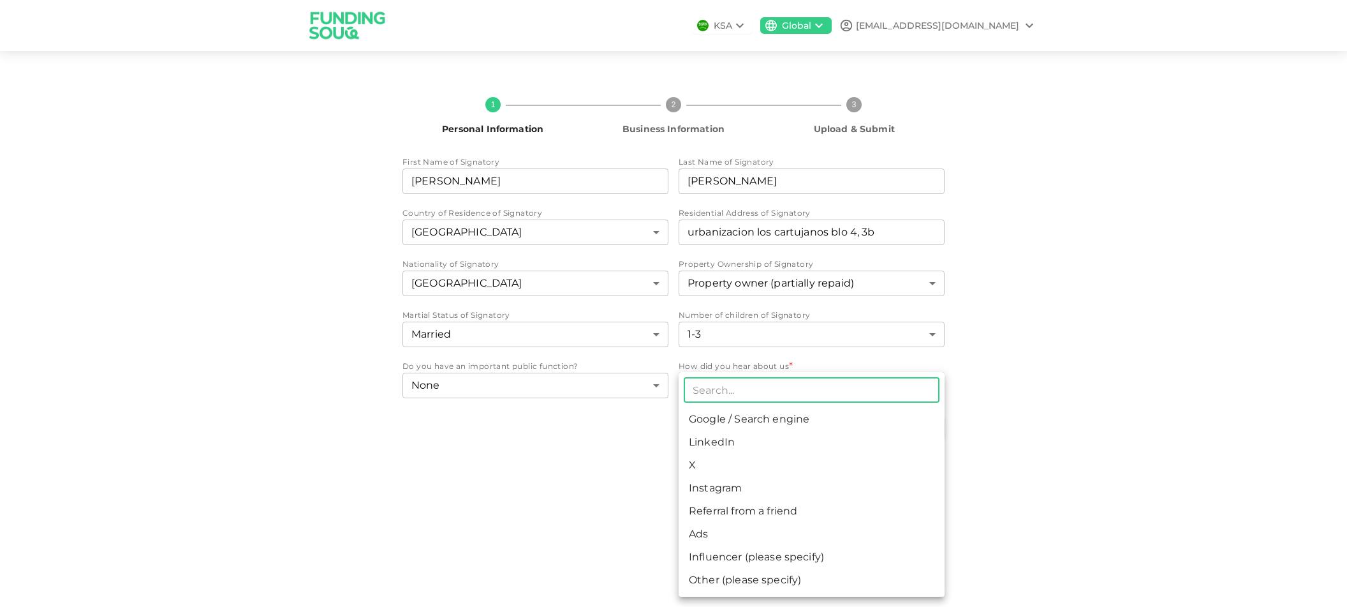
click at [757, 424] on li "Google / Search engine" at bounding box center [812, 419] width 266 height 23
type input "1"
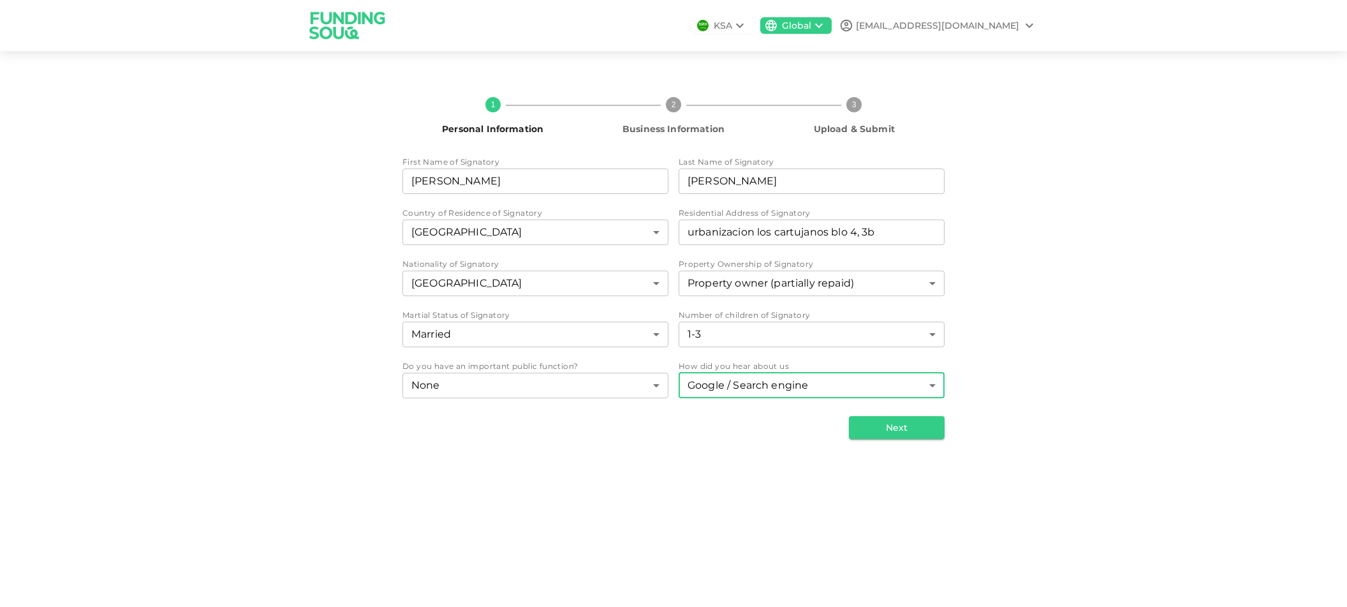
click at [896, 423] on button "Next" at bounding box center [897, 427] width 96 height 23
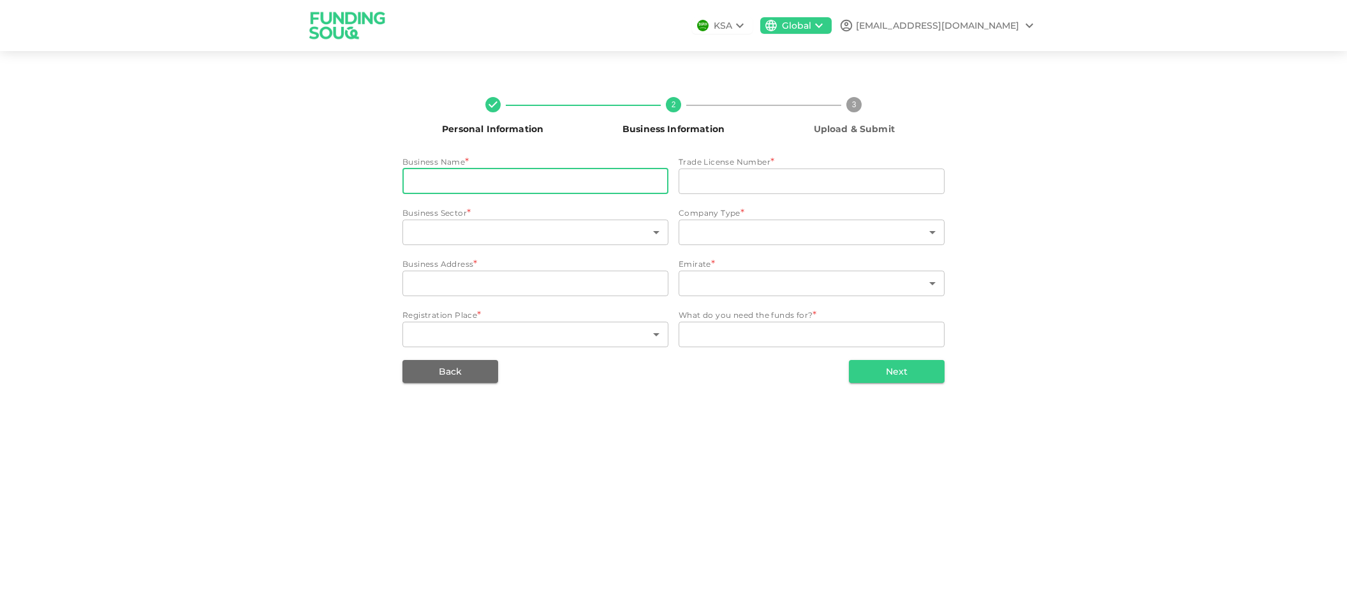
click at [507, 180] on input "businessName" at bounding box center [535, 181] width 266 height 26
type input "methabook dmcc"
drag, startPoint x: 1269, startPoint y: 221, endPoint x: 1304, endPoint y: 211, distance: 36.5
click at [1269, 221] on div "Personal Information 2 Business Information 3 Upload & Submit Business Name bus…" at bounding box center [673, 234] width 1347 height 337
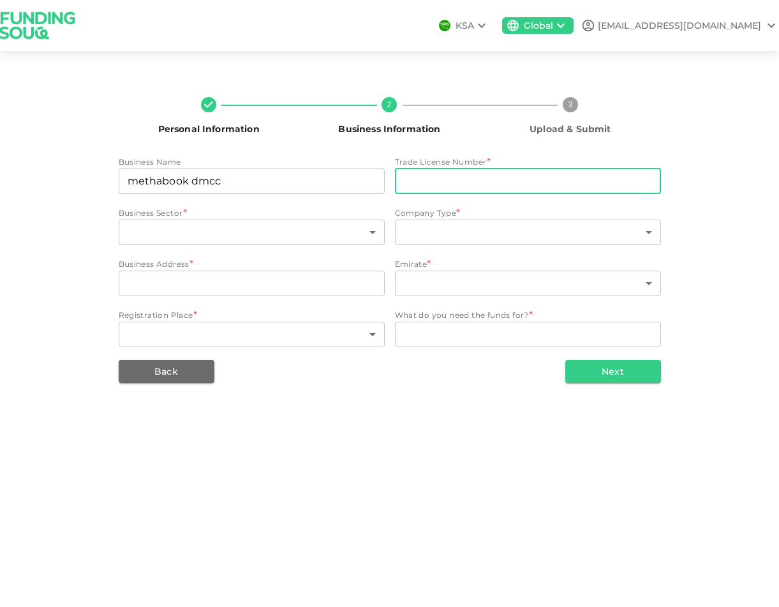
click at [476, 184] on input "tradeLicenseNumber" at bounding box center [528, 181] width 266 height 26
paste input "DMCC-129343"
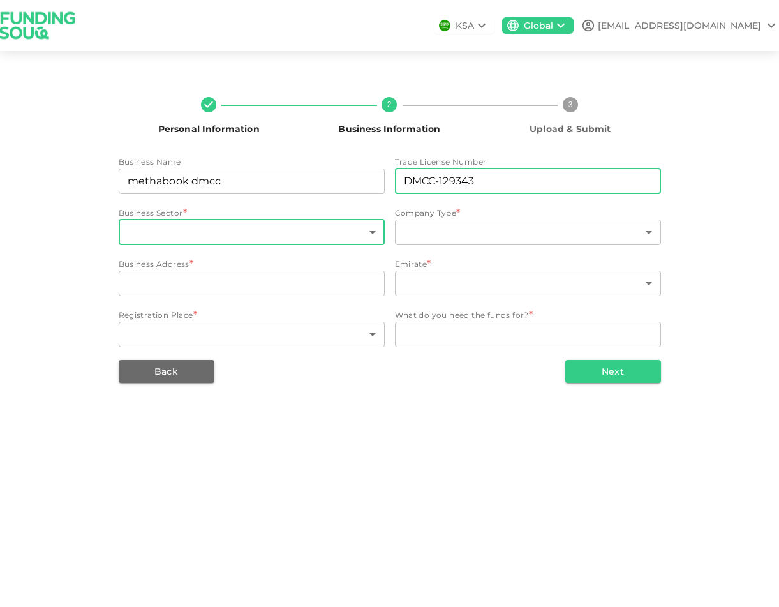
type input "DMCC-129343"
click at [345, 227] on body "KSA Global rrivera@methabook.com Personal Information 2 Business Information 3 …" at bounding box center [389, 303] width 779 height 607
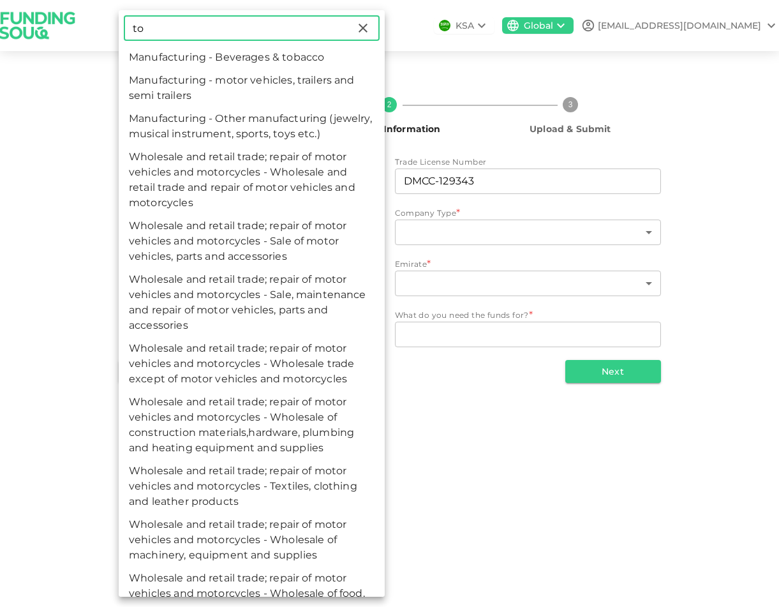
type input "t"
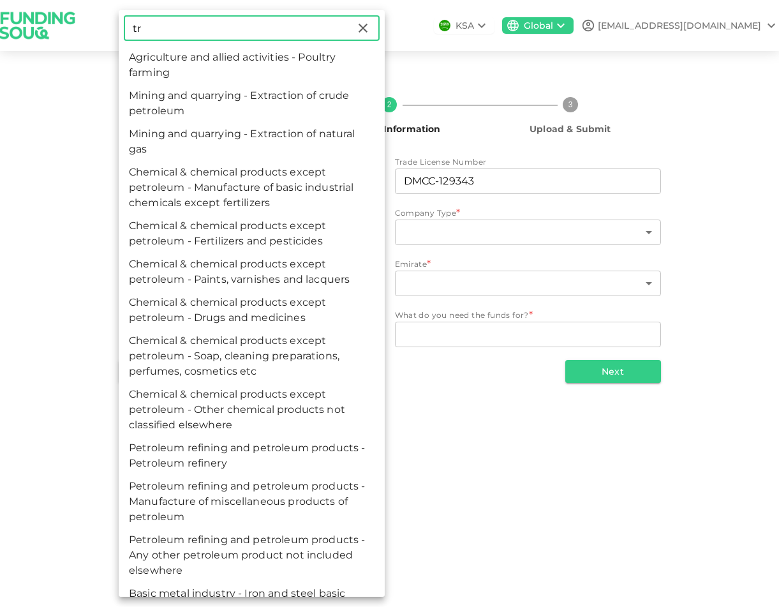
type input "t"
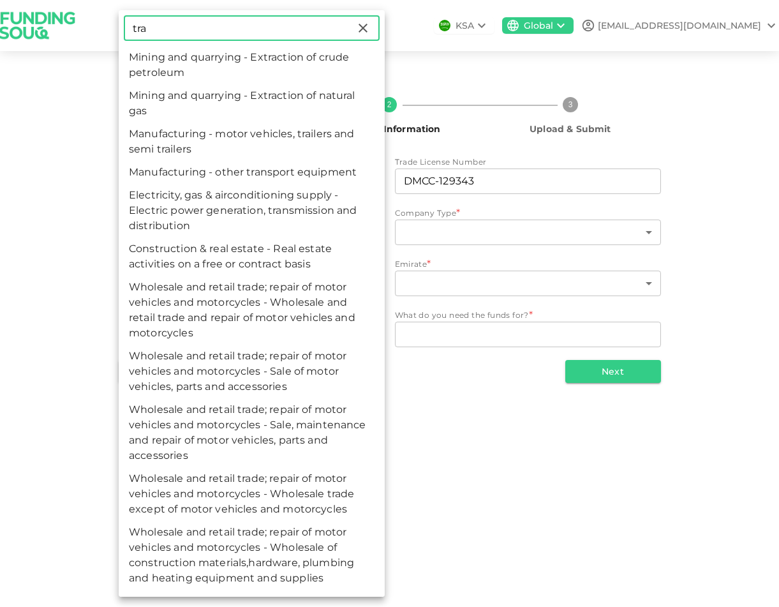
click at [174, 18] on input "tra" at bounding box center [240, 28] width 232 height 26
click at [168, 26] on input "tra" at bounding box center [240, 28] width 232 height 26
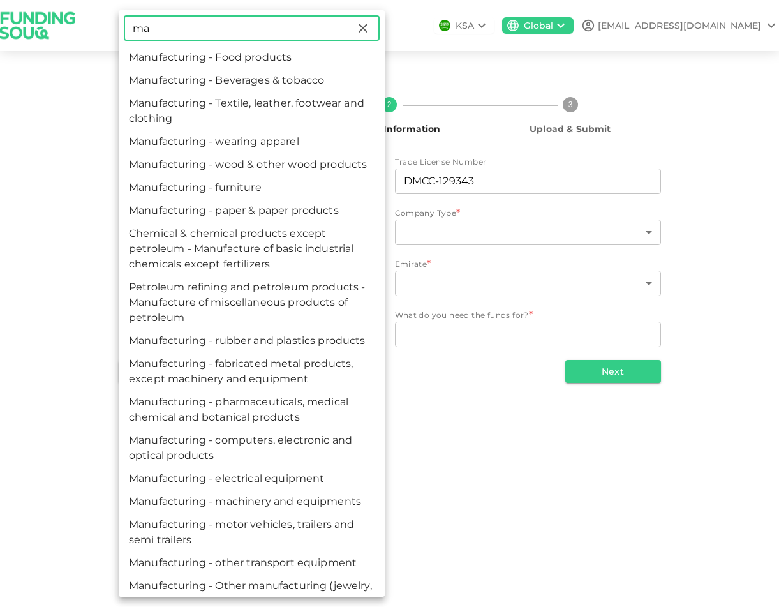
type input "m"
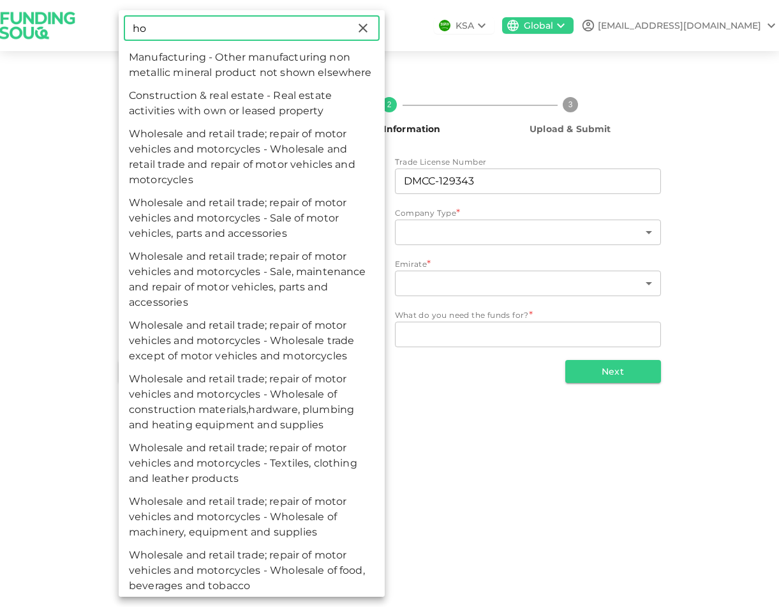
type input "h"
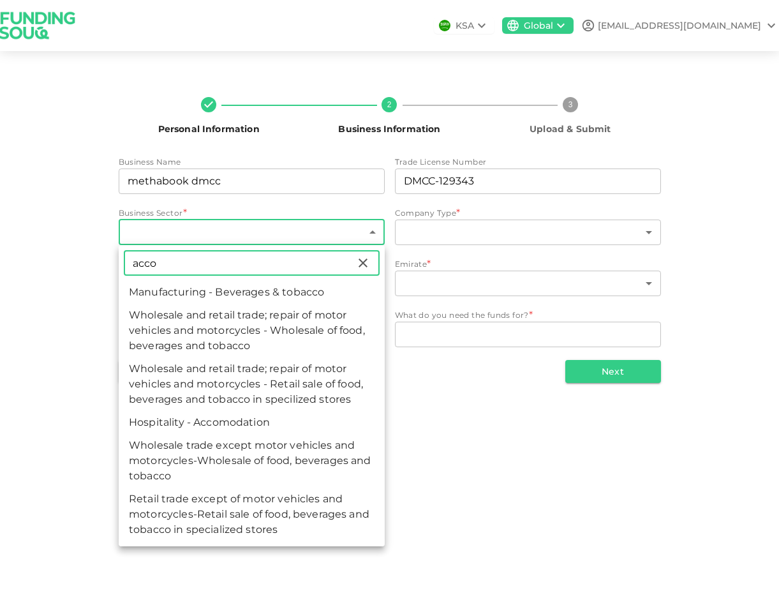
type input "acco"
click at [264, 424] on li "Hospitality - Accomodation" at bounding box center [252, 422] width 266 height 23
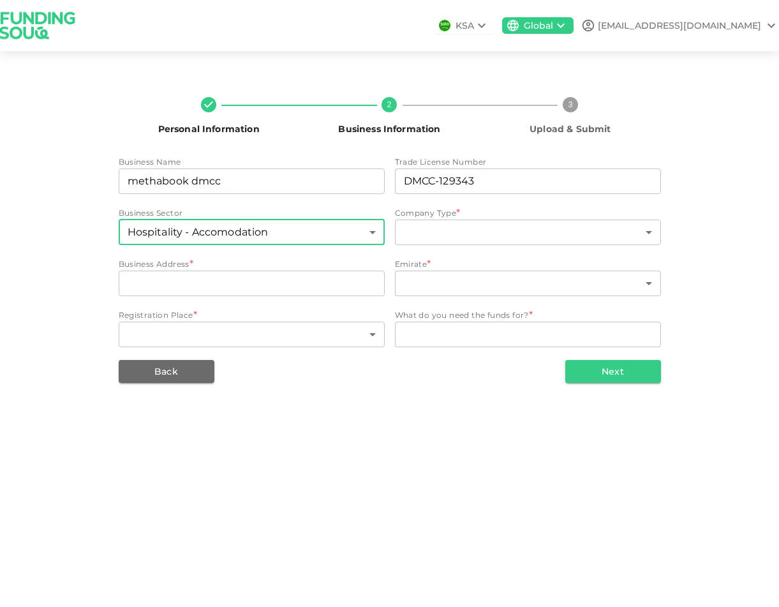
type input "90"
click at [465, 235] on body "KSA Global rrivera@methabook.com Personal Information 2 Business Information 3 …" at bounding box center [389, 303] width 779 height 607
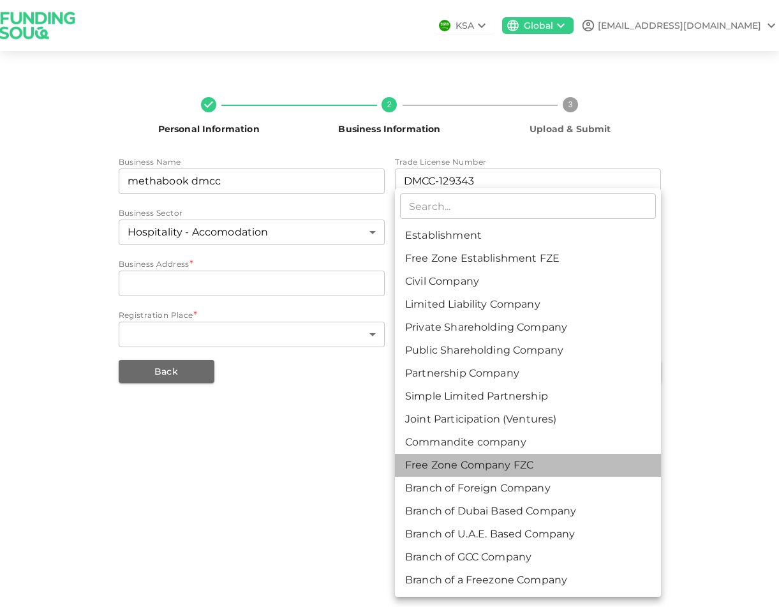
click at [525, 457] on li "Free Zone Company FZC" at bounding box center [528, 465] width 266 height 23
type input "11"
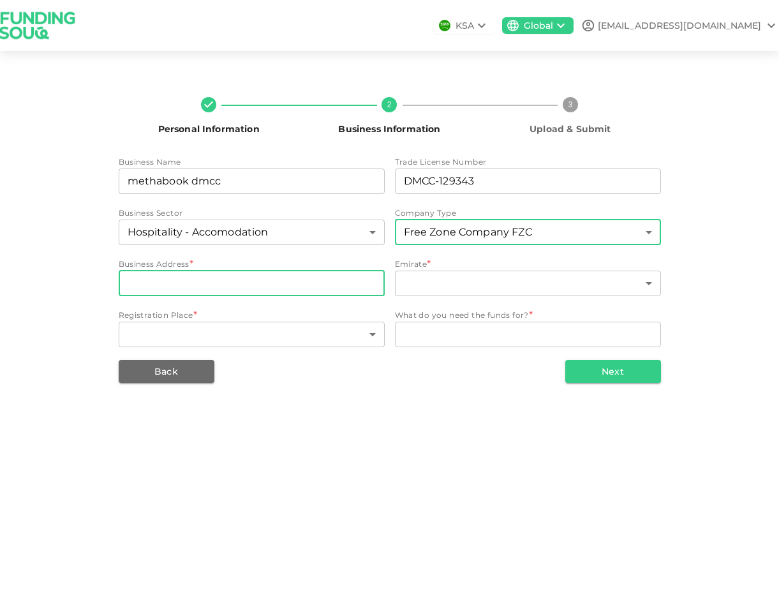
click at [282, 286] on input "businessAddress" at bounding box center [252, 283] width 266 height 26
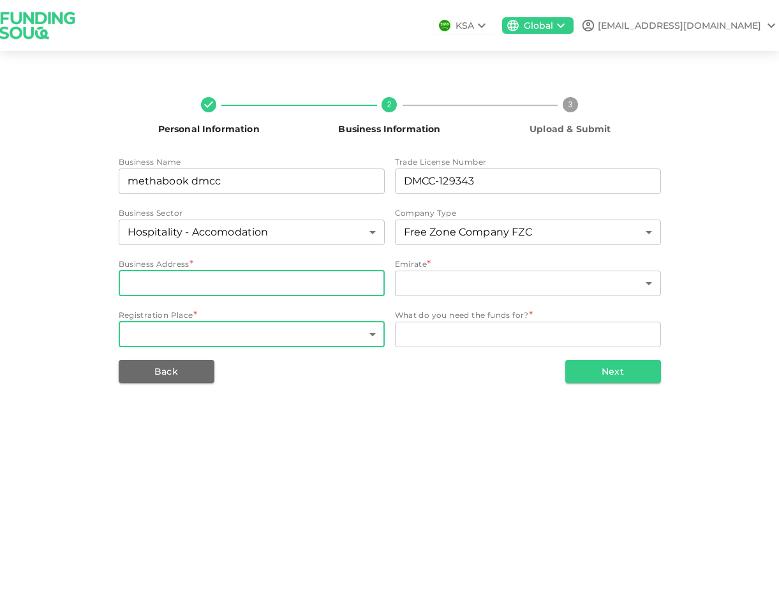
click at [321, 334] on body "KSA Global rrivera@methabook.com Personal Information 2 Business Information 3 …" at bounding box center [389, 303] width 779 height 607
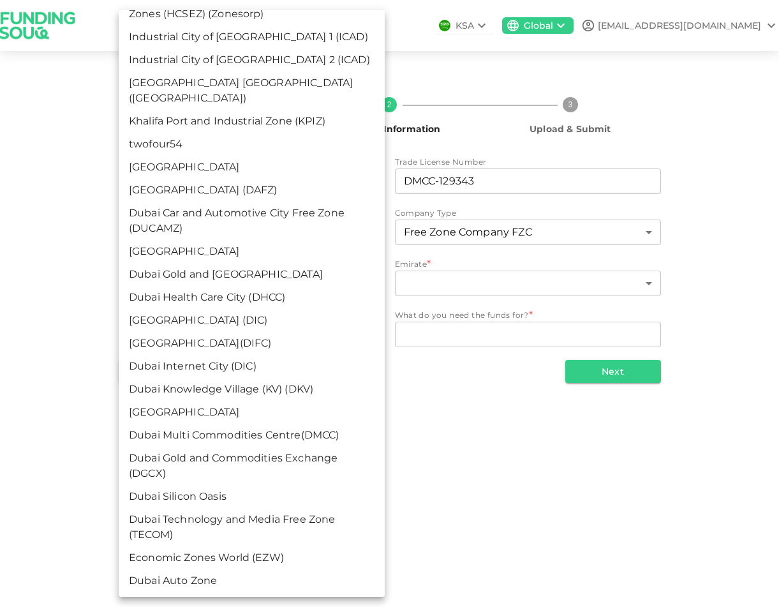
scroll to position [410, 0]
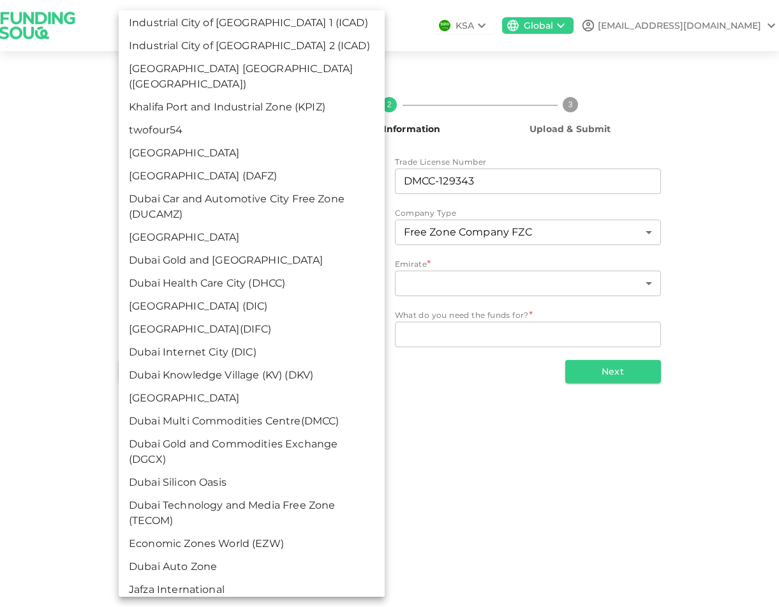
click at [278, 410] on li "Dubai Multi Commodities Centre(DMCC)" at bounding box center [252, 421] width 266 height 23
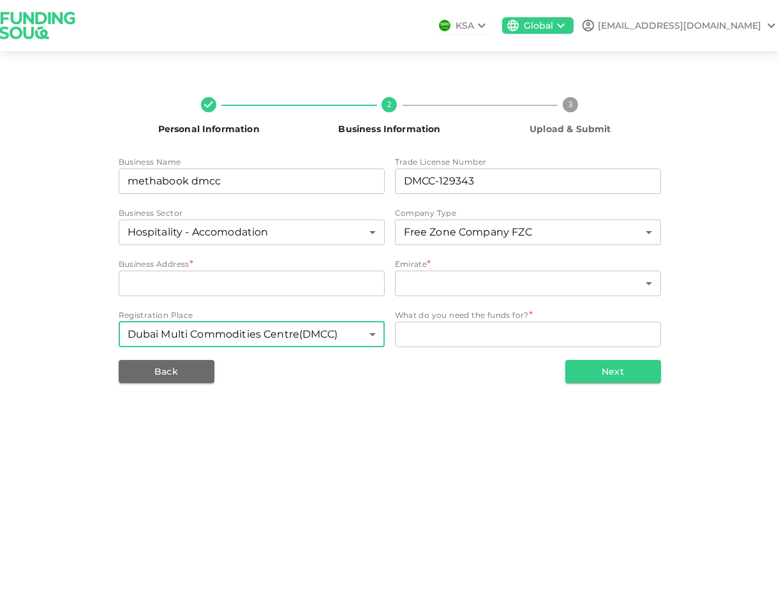
type input "28"
click at [482, 339] on textarea "WhatDoYouNeedFundsFor" at bounding box center [528, 334] width 248 height 15
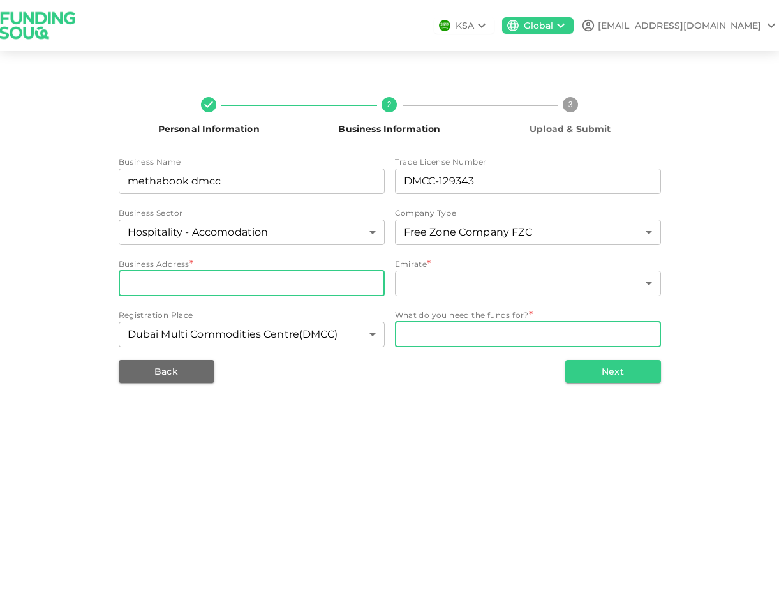
click at [209, 285] on input "businessAddress" at bounding box center [252, 283] width 266 height 26
paste input "Unit No: 4505-001-D2 Mazaya Business Avenue BB2 Plot No: JLTE-PH2-BB2 Jumeirah …"
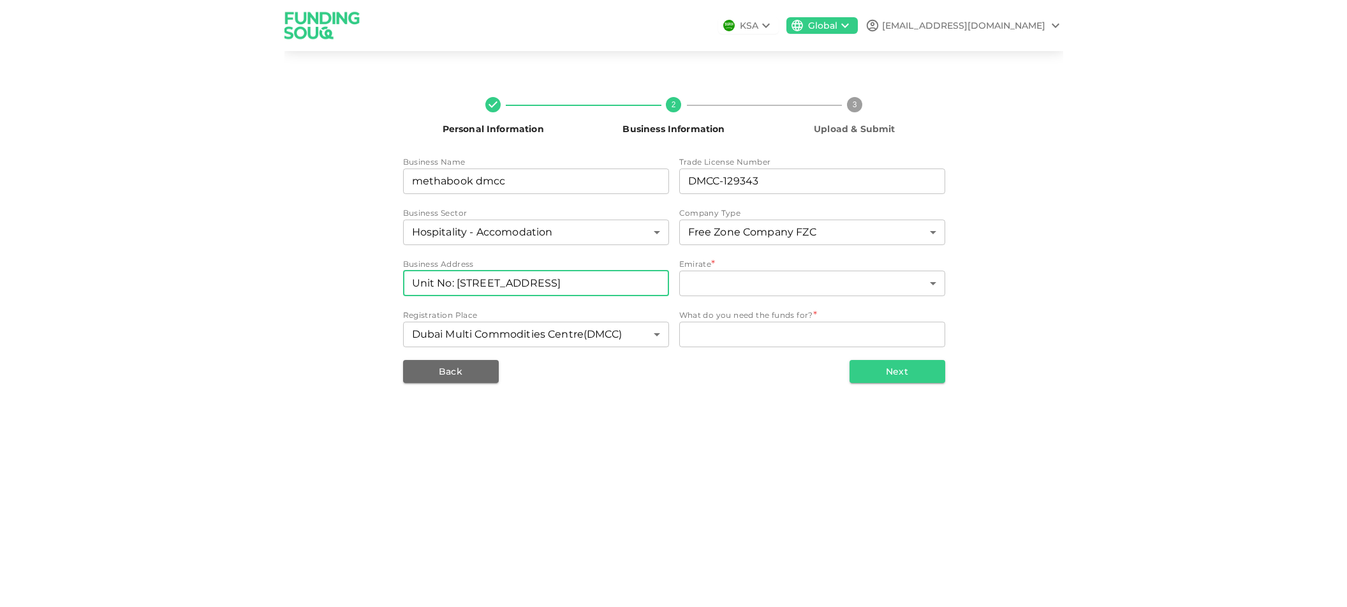
scroll to position [0, 321]
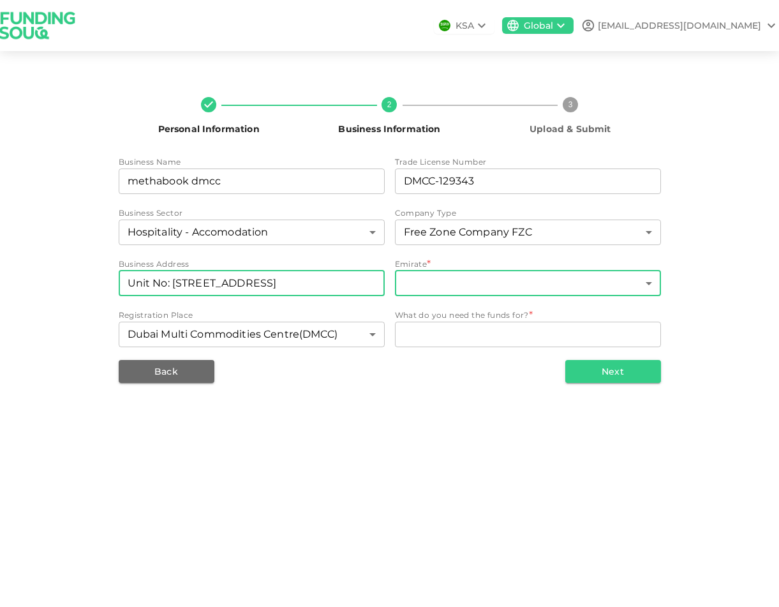
type input "Unit No: 4505-001-D2 Mazaya Business Avenue BB2 Plot No: JLTE-PH2-BB2 Jumeirah …"
click at [468, 283] on body "KSA Global rrivera@methabook.com Personal Information 2 Business Information 3 …" at bounding box center [389, 303] width 779 height 607
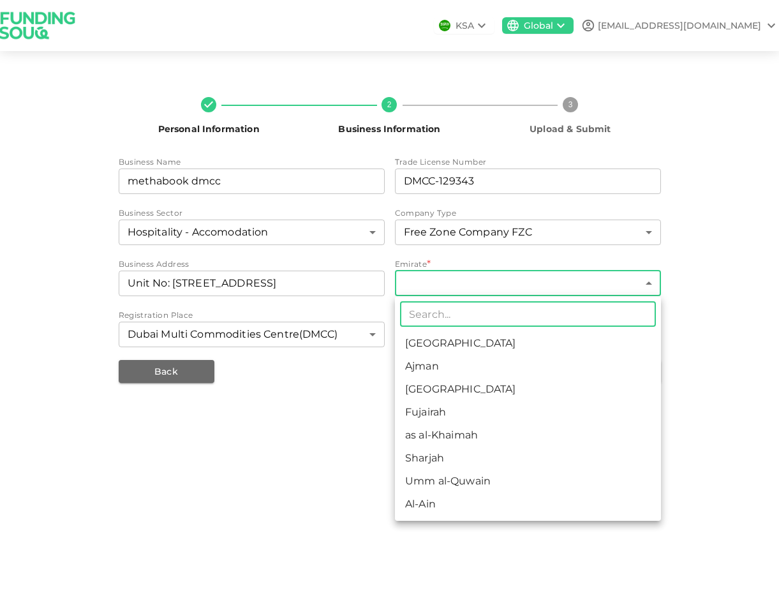
click at [436, 388] on li "Dubai" at bounding box center [528, 389] width 266 height 23
type input "3"
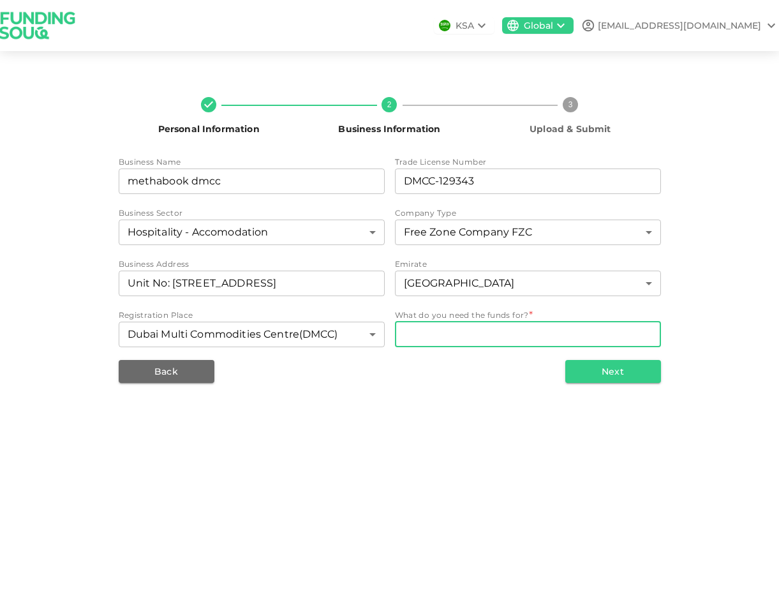
click at [470, 332] on textarea "WhatDoYouNeedFundsFor" at bounding box center [528, 334] width 248 height 15
paste textarea "working capital"
type textarea "working capital"
click at [627, 374] on button "Next" at bounding box center [613, 371] width 96 height 23
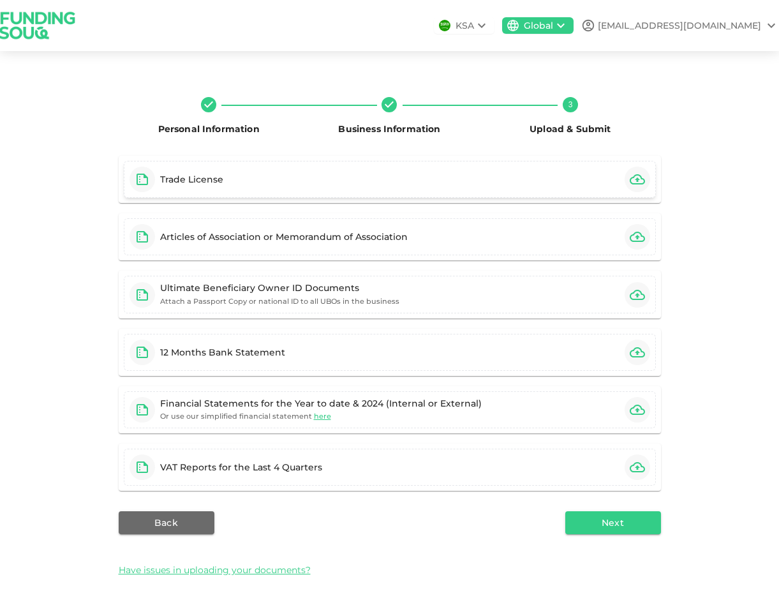
click at [637, 183] on icon "button" at bounding box center [637, 179] width 15 height 10
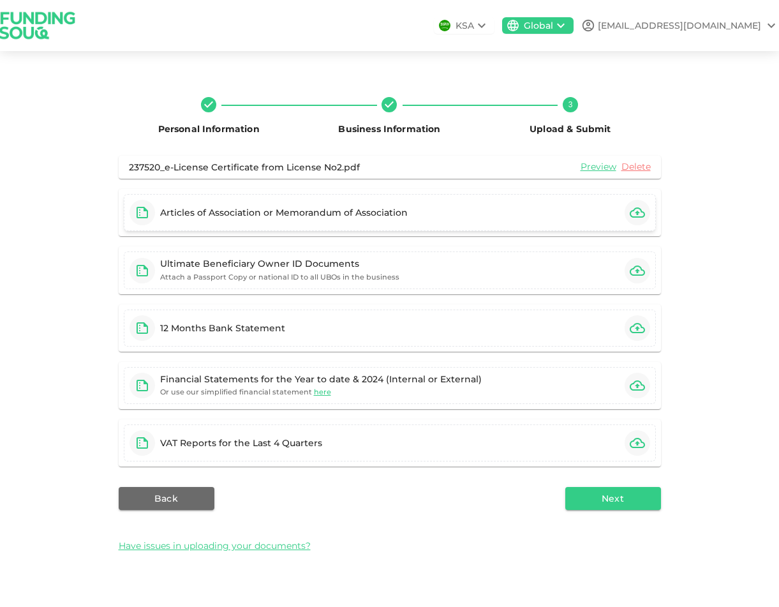
click at [635, 211] on icon "button" at bounding box center [637, 212] width 15 height 15
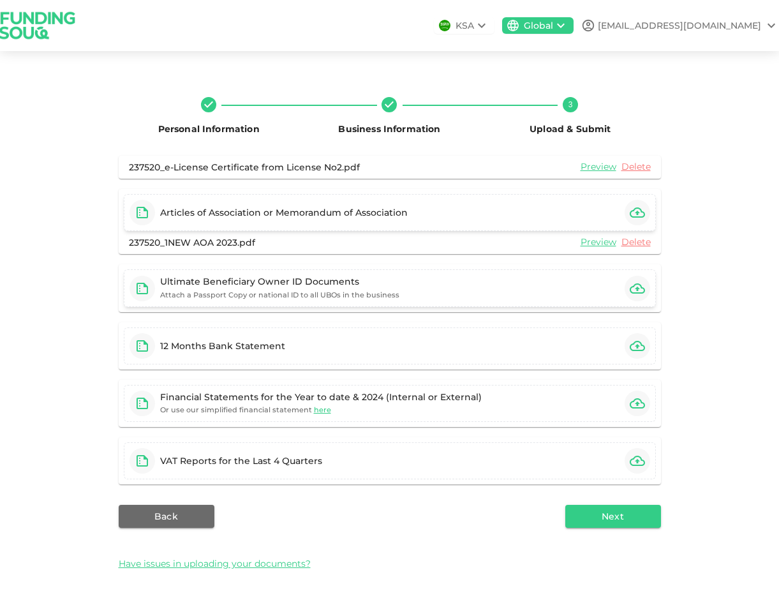
click at [642, 288] on icon "button" at bounding box center [637, 288] width 15 height 15
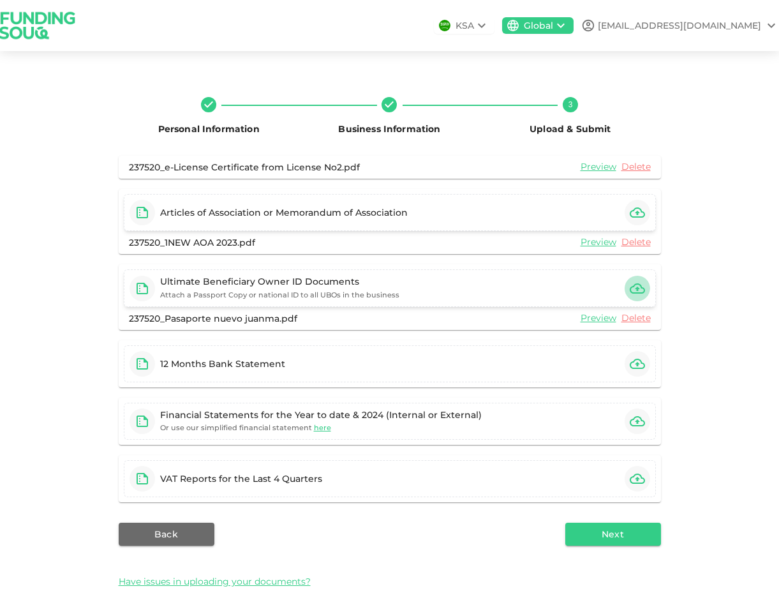
click at [633, 284] on icon "button" at bounding box center [637, 288] width 15 height 10
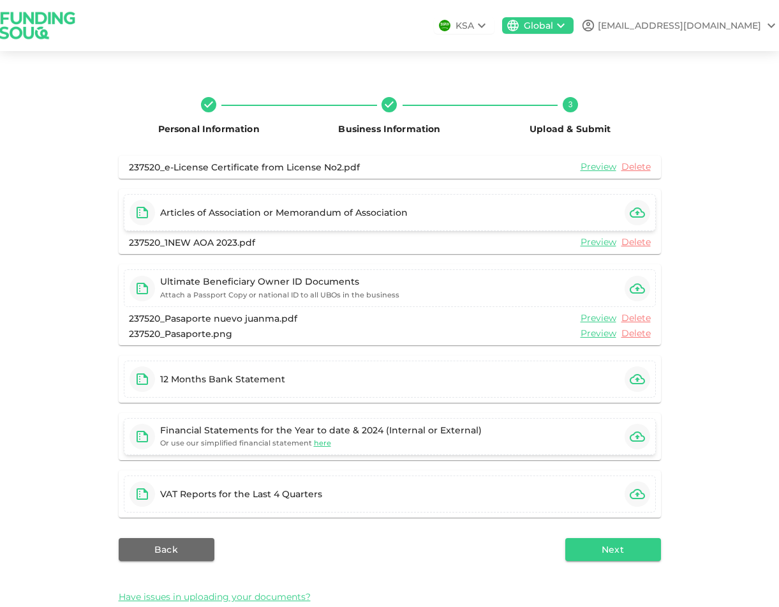
click at [634, 433] on icon "button" at bounding box center [637, 436] width 15 height 15
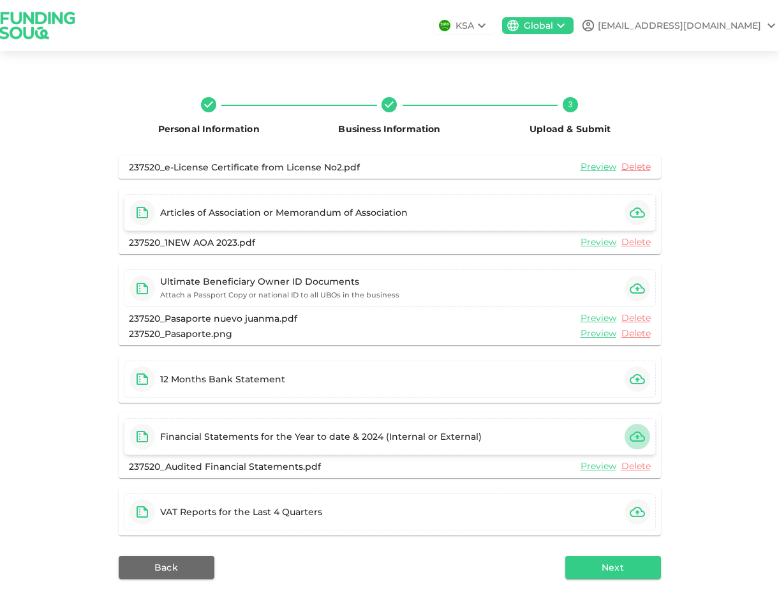
click at [640, 434] on icon "button" at bounding box center [637, 436] width 15 height 15
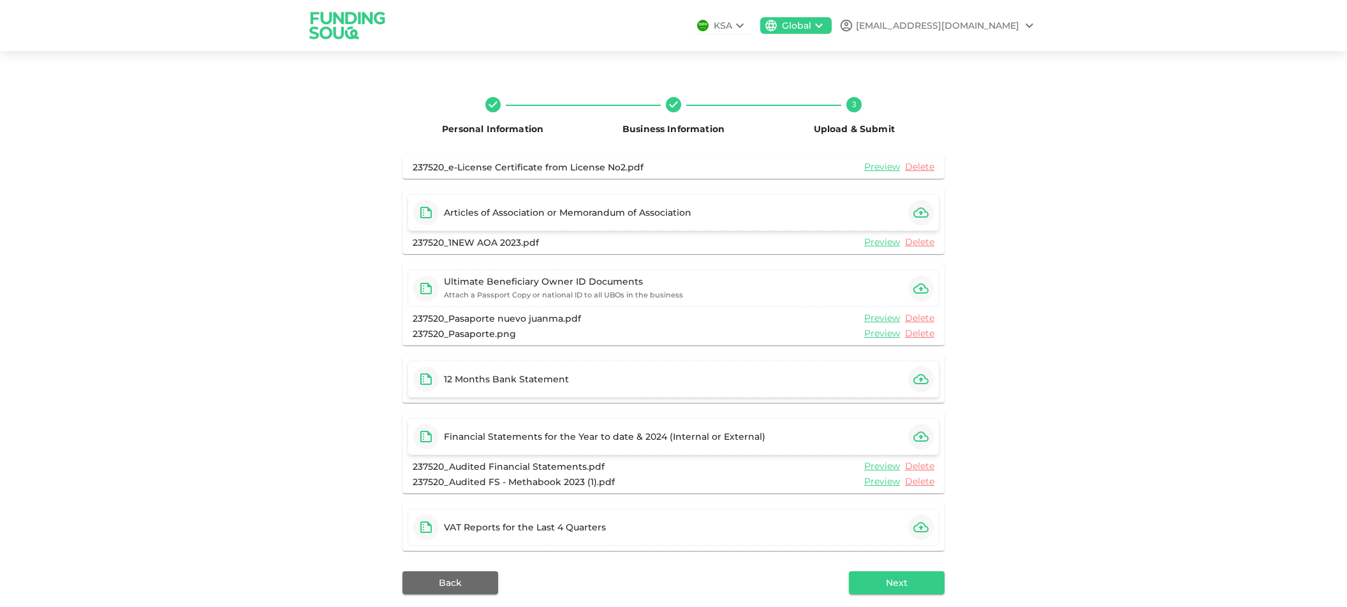
click at [924, 383] on icon "button" at bounding box center [920, 378] width 15 height 15
click at [489, 378] on div "12 Months Bank Statement" at bounding box center [506, 379] width 125 height 13
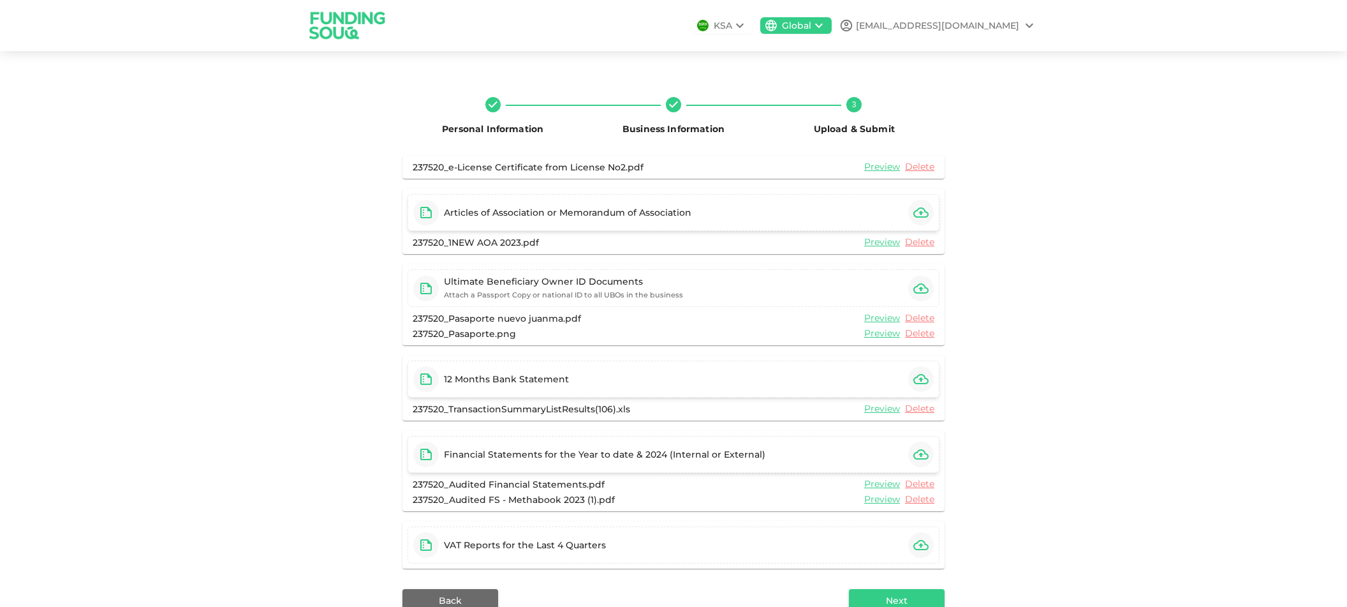
scroll to position [73, 0]
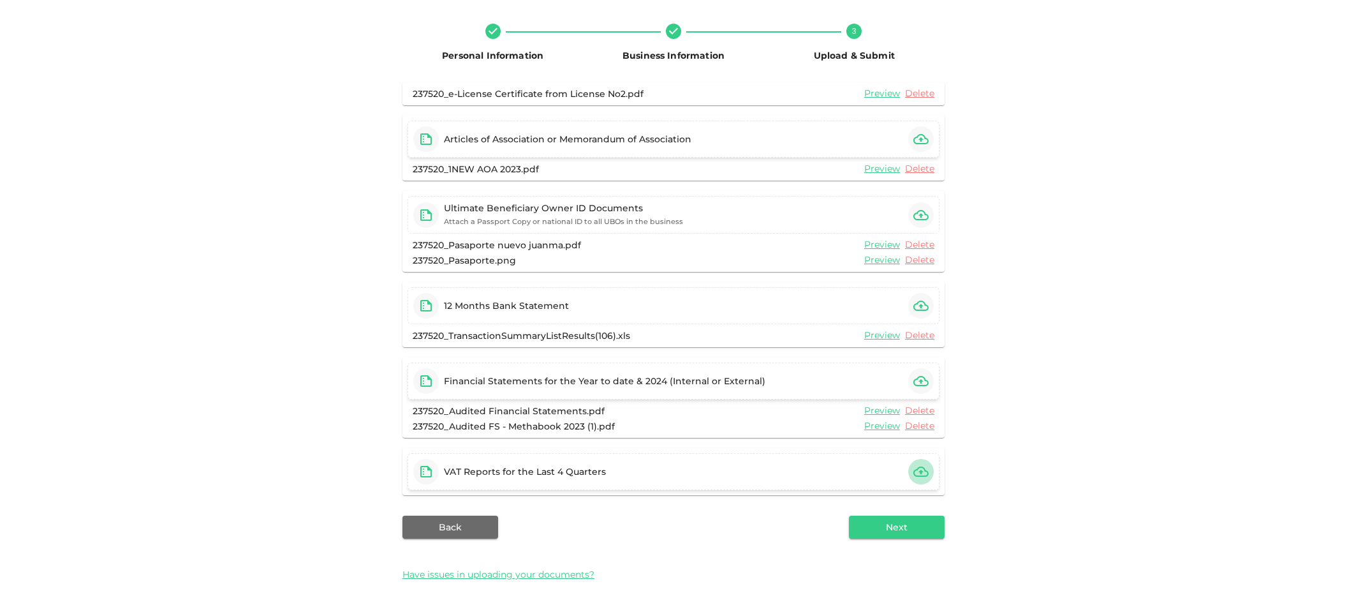
click at [921, 469] on icon "button" at bounding box center [920, 471] width 15 height 10
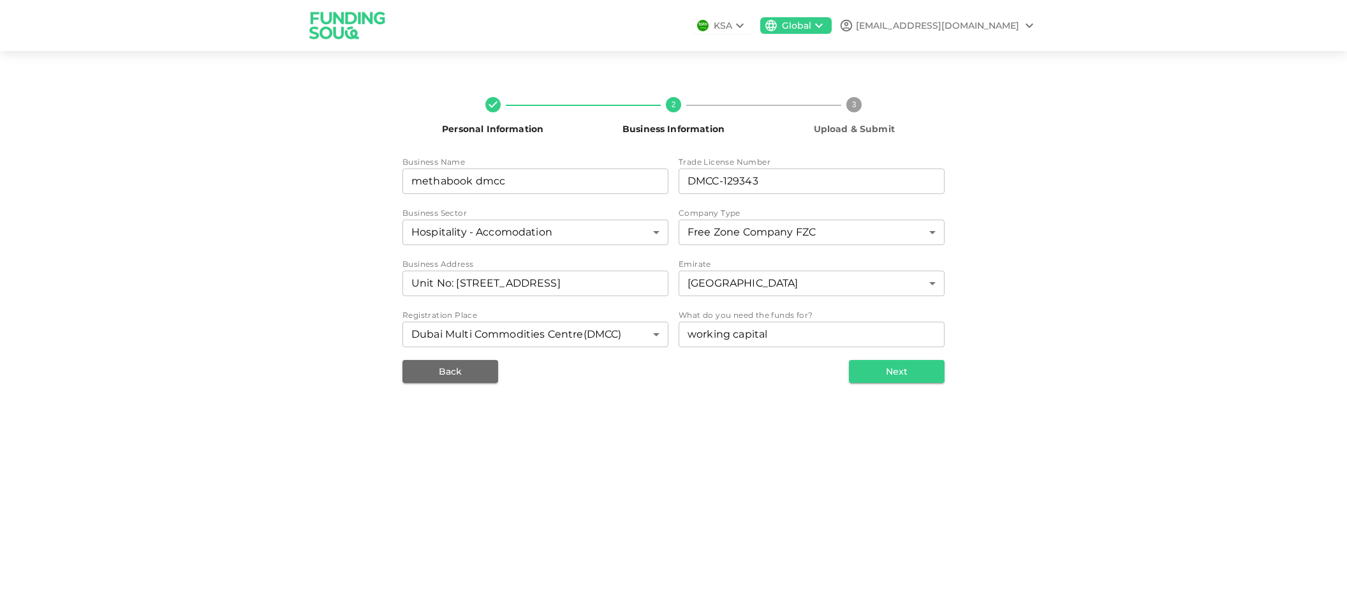
click at [892, 369] on button "Next" at bounding box center [897, 371] width 96 height 23
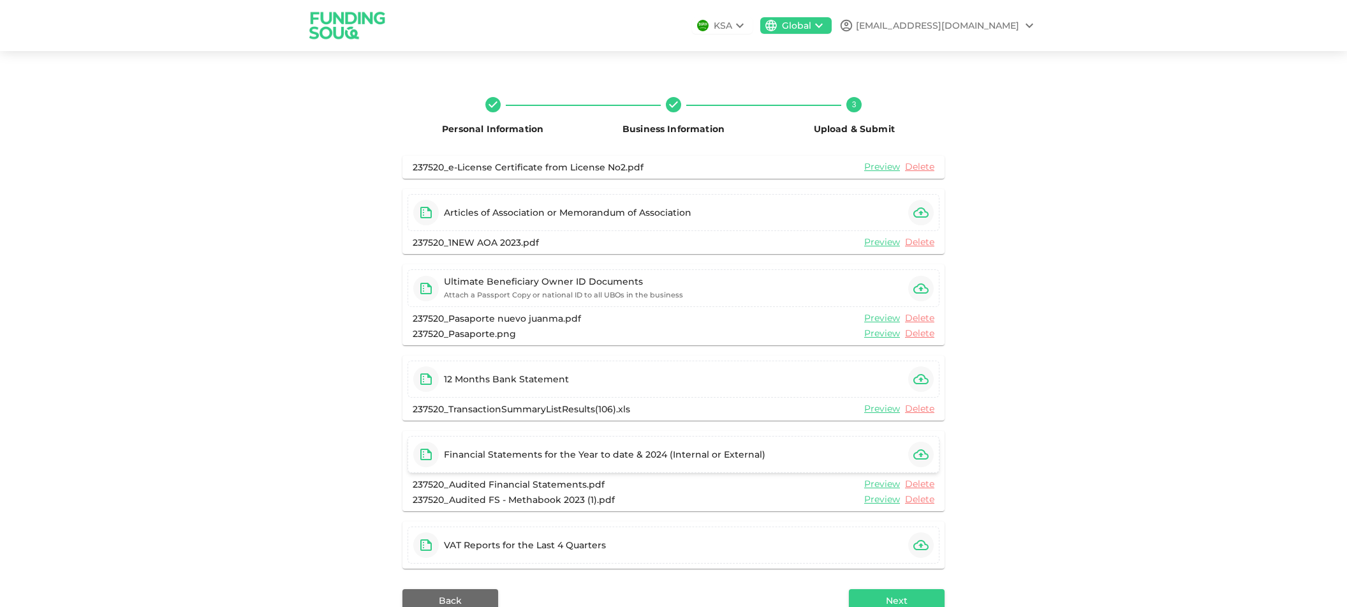
scroll to position [73, 0]
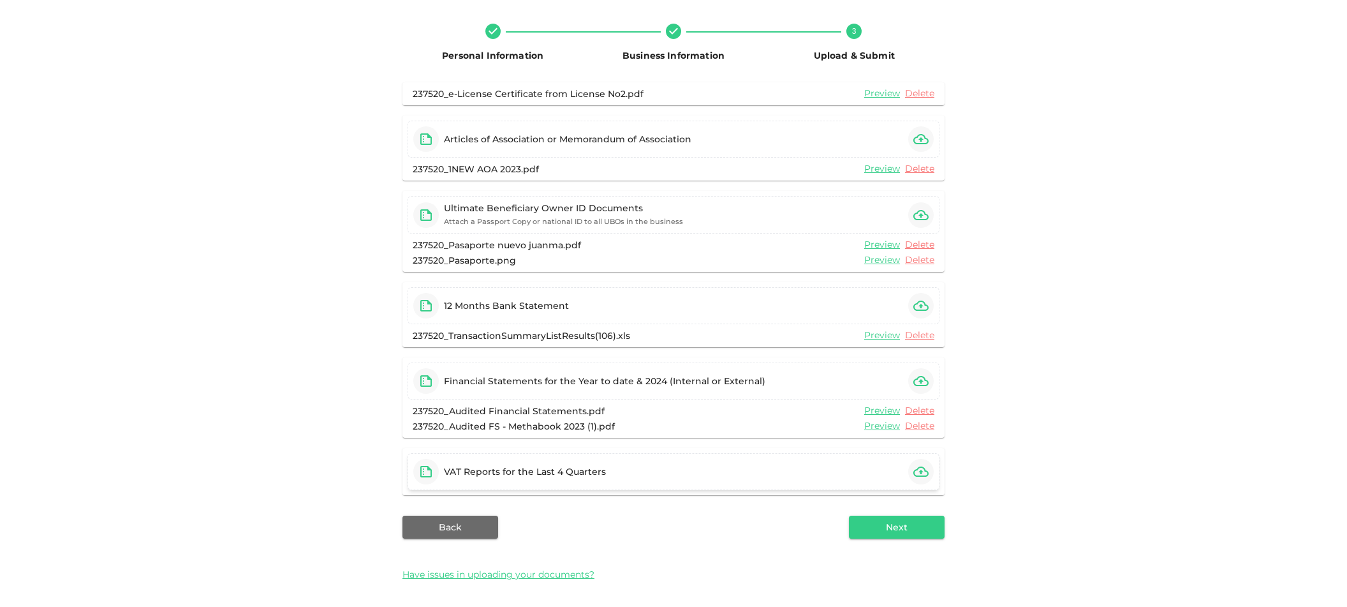
click at [921, 471] on icon "button" at bounding box center [920, 471] width 15 height 10
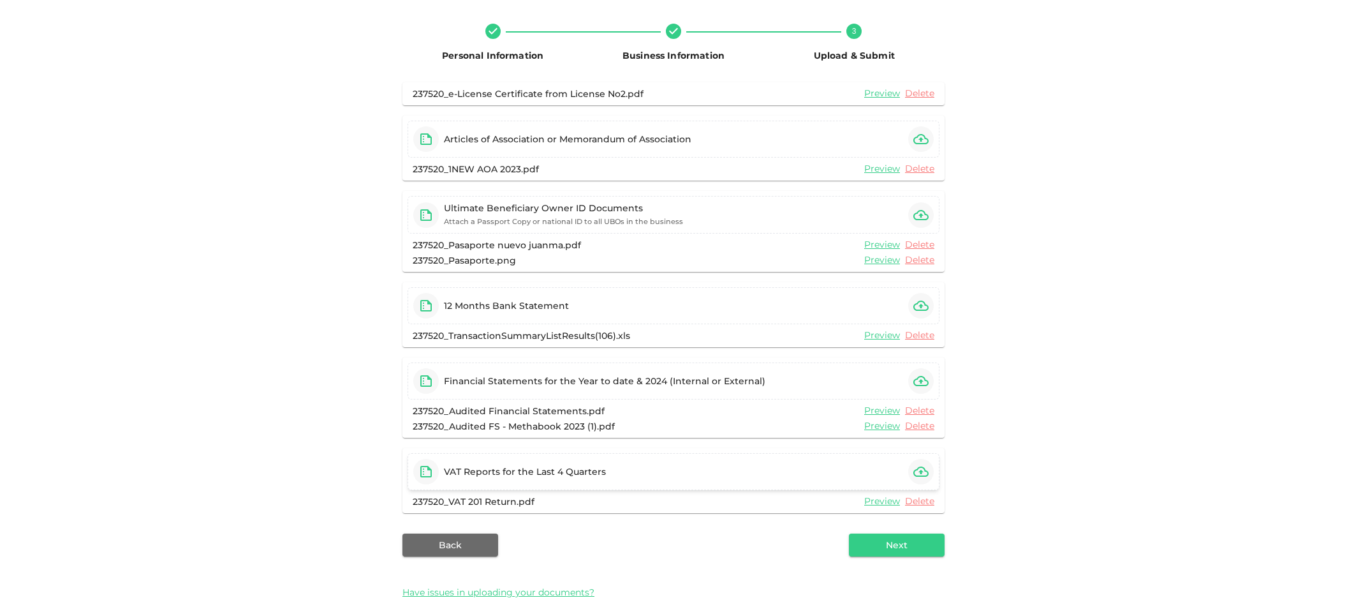
click at [913, 466] on button "button" at bounding box center [921, 472] width 26 height 26
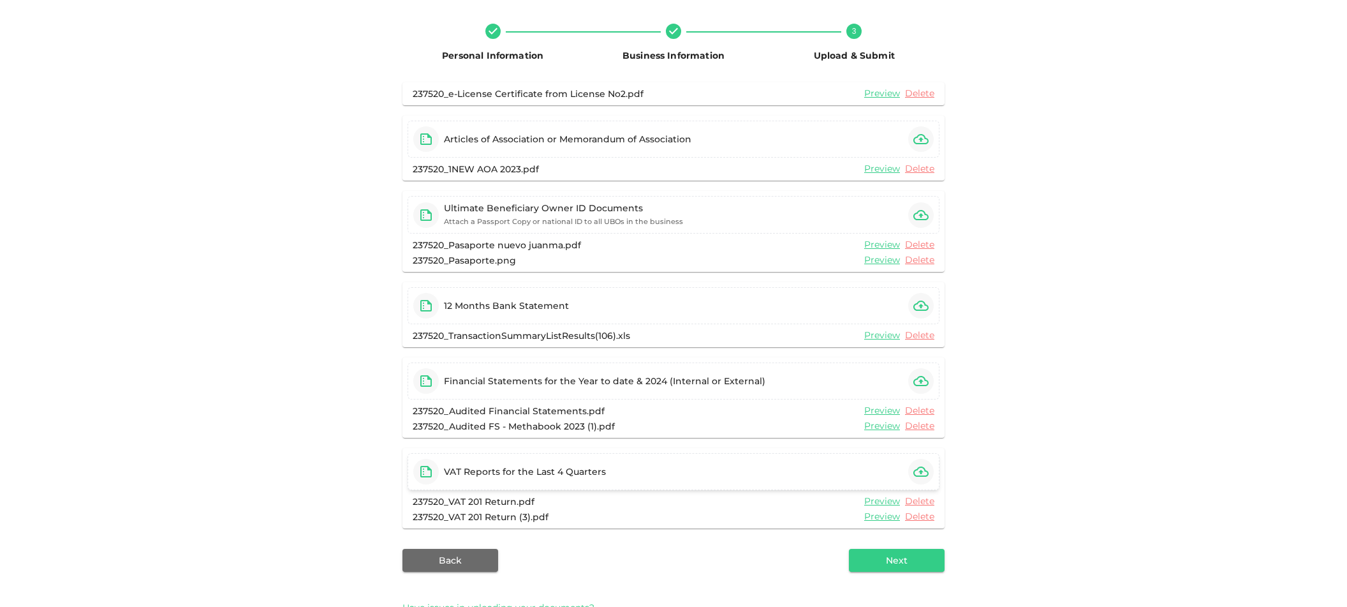
click at [919, 466] on icon "button" at bounding box center [920, 471] width 15 height 10
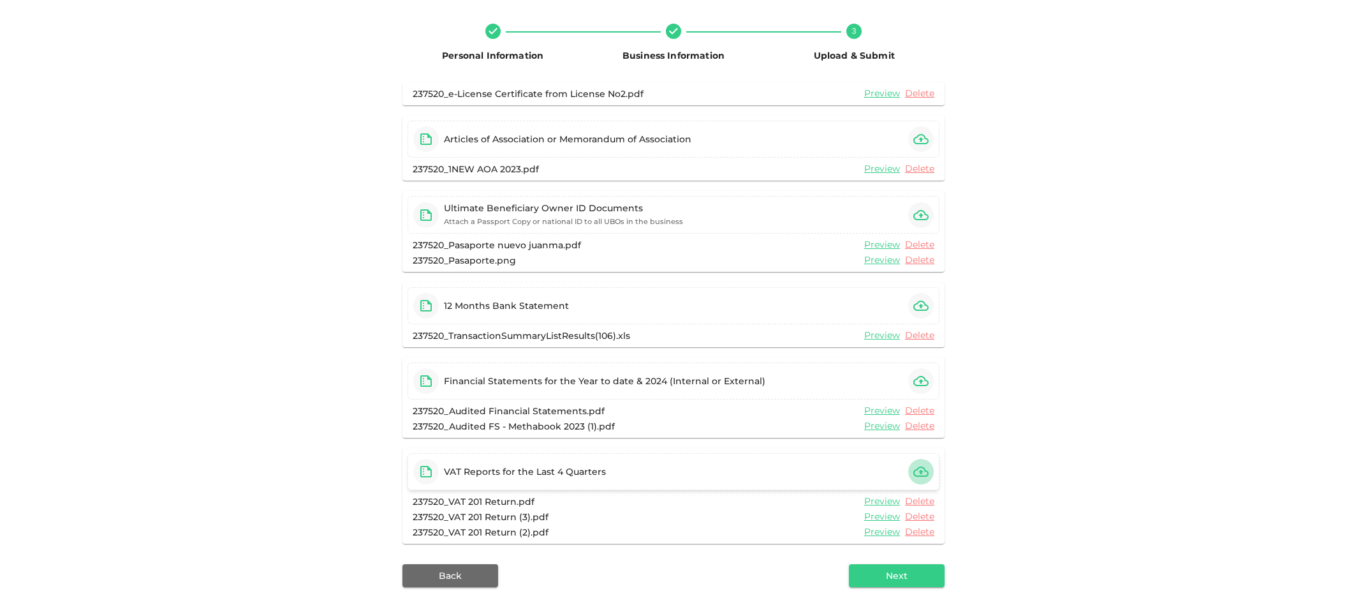
click at [926, 467] on icon "button" at bounding box center [920, 471] width 15 height 15
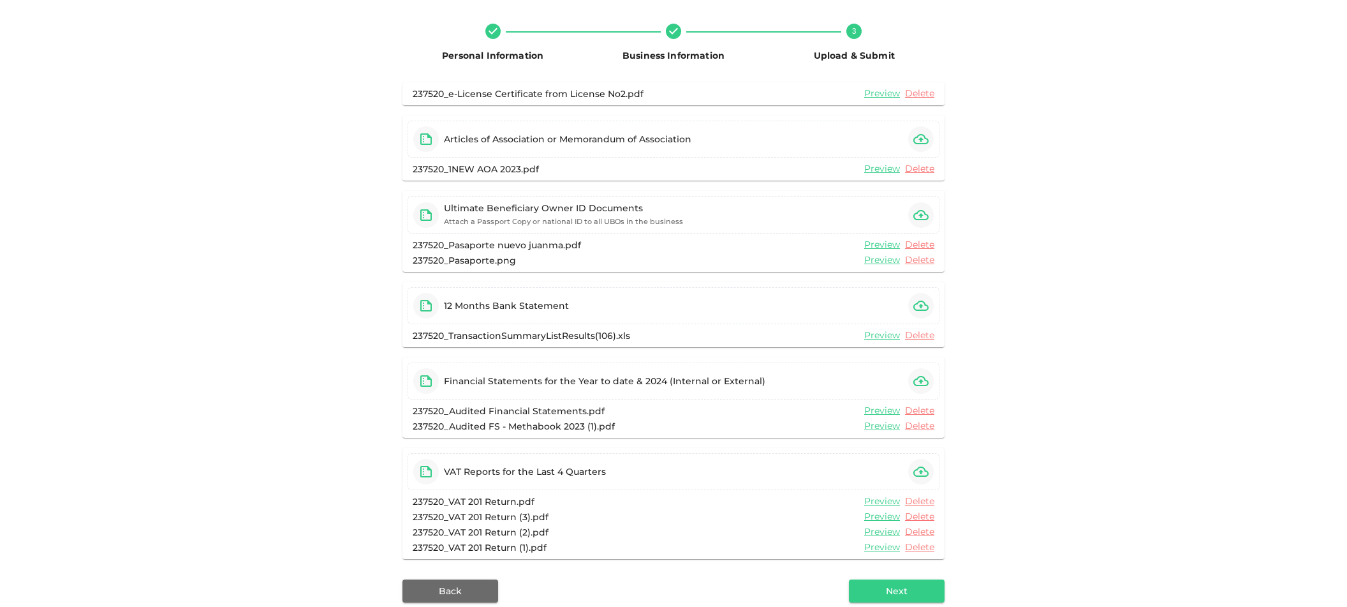
click at [896, 587] on button "Next" at bounding box center [897, 590] width 96 height 23
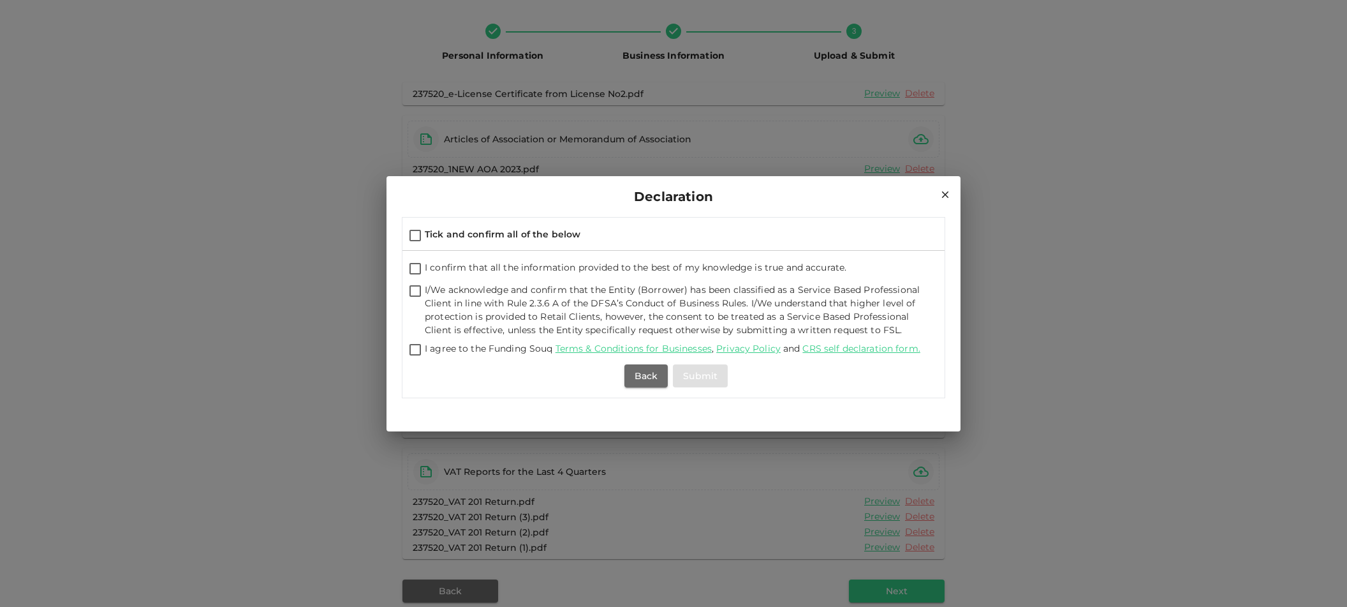
click at [415, 232] on input "Tick and confirm all of the below" at bounding box center [415, 236] width 19 height 17
checkbox input "true"
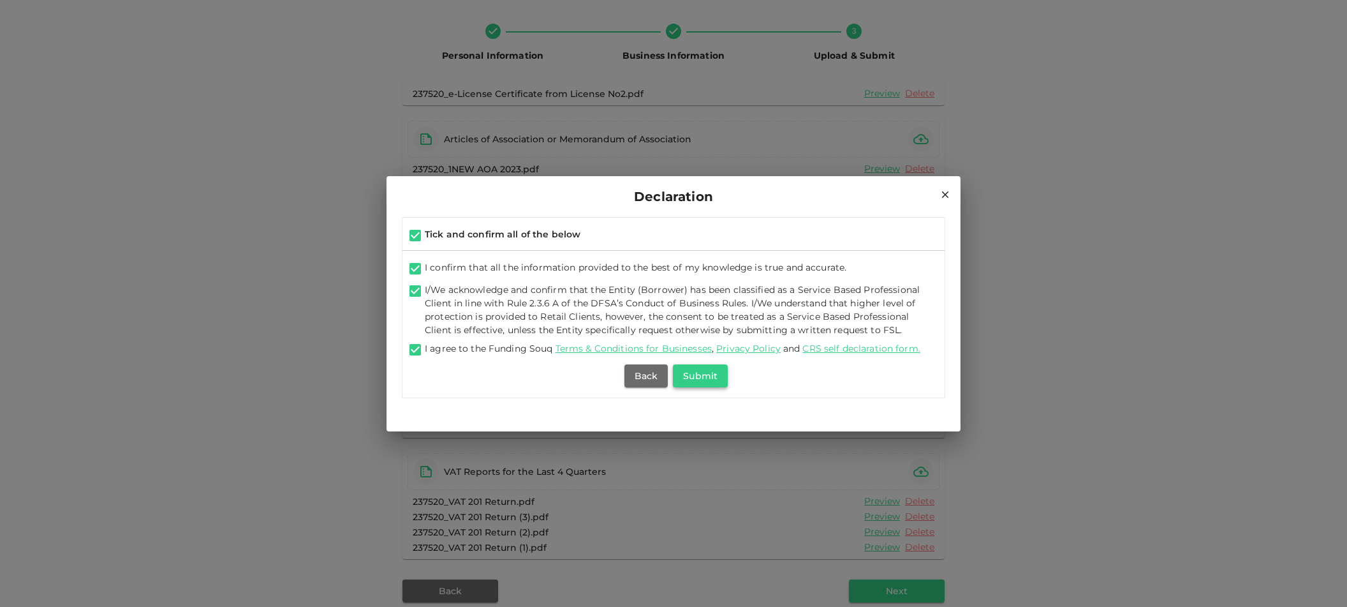
click at [715, 380] on button "Submit" at bounding box center [700, 375] width 55 height 23
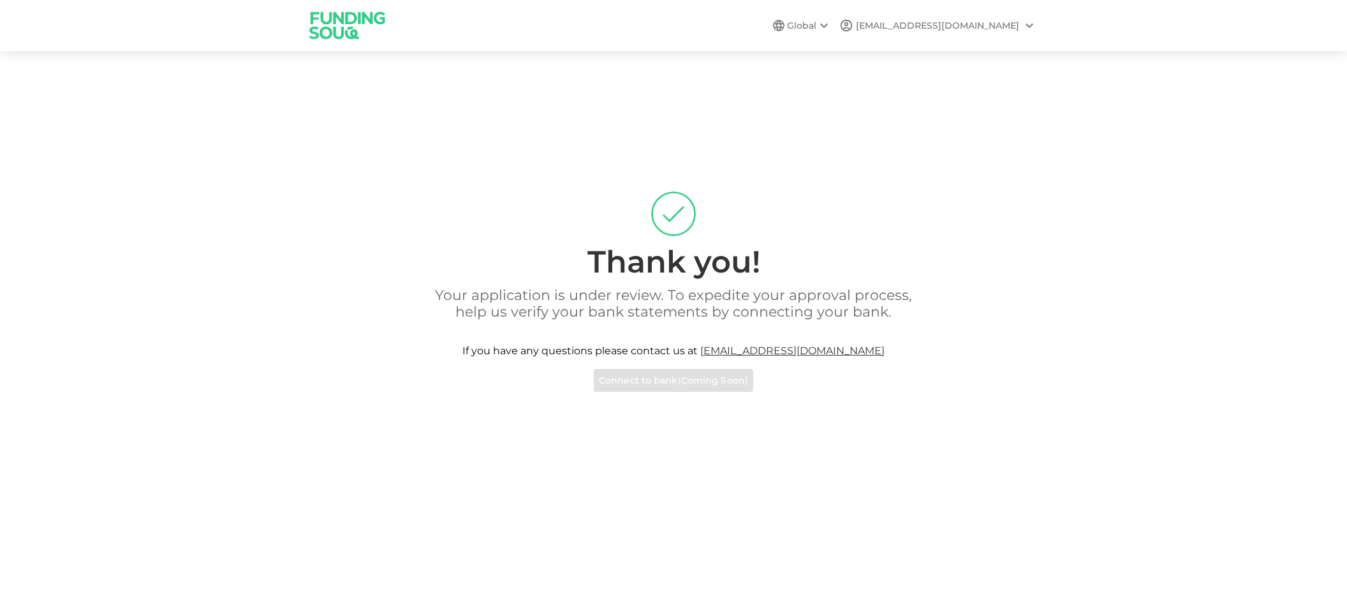
click at [742, 34] on div "Global rrivera@methabook.com" at bounding box center [673, 25] width 727 height 50
click at [940, 198] on div "Thank you! Your application is under review. To expedite your approval process,…" at bounding box center [673, 291] width 727 height 200
click at [970, 19] on div "rrivera@methabook.com" at bounding box center [937, 25] width 163 height 13
click at [762, 149] on div at bounding box center [673, 303] width 1347 height 607
click at [339, 26] on img at bounding box center [348, 25] width 96 height 50
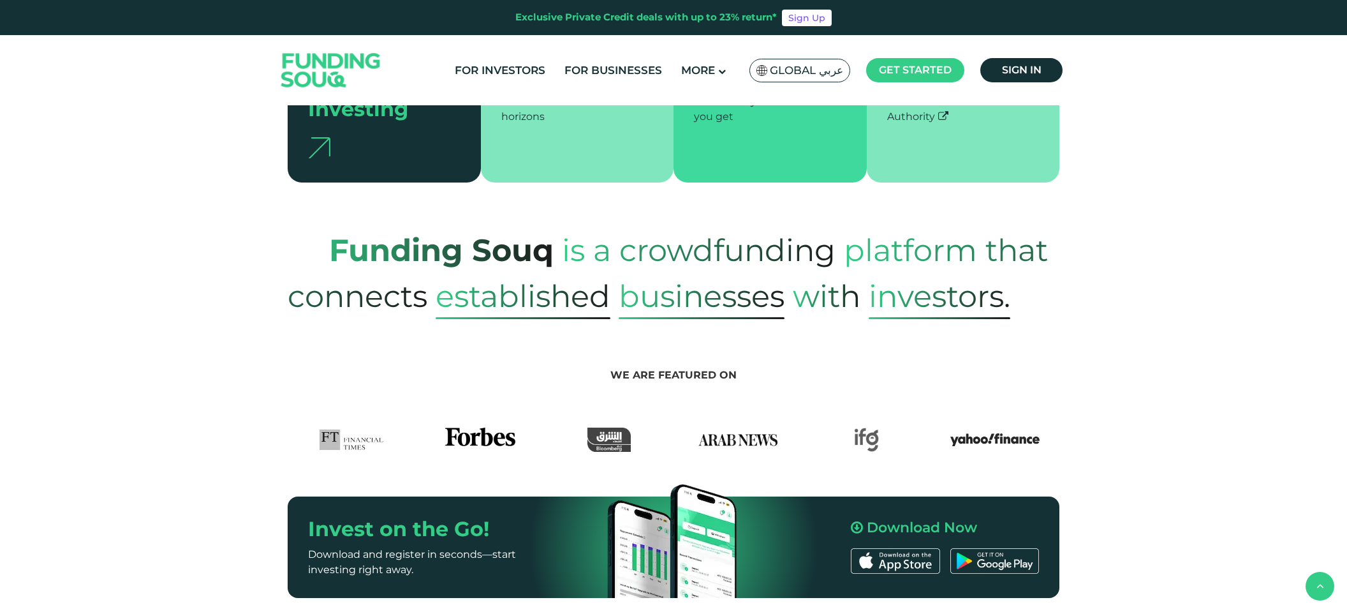
scroll to position [459, 0]
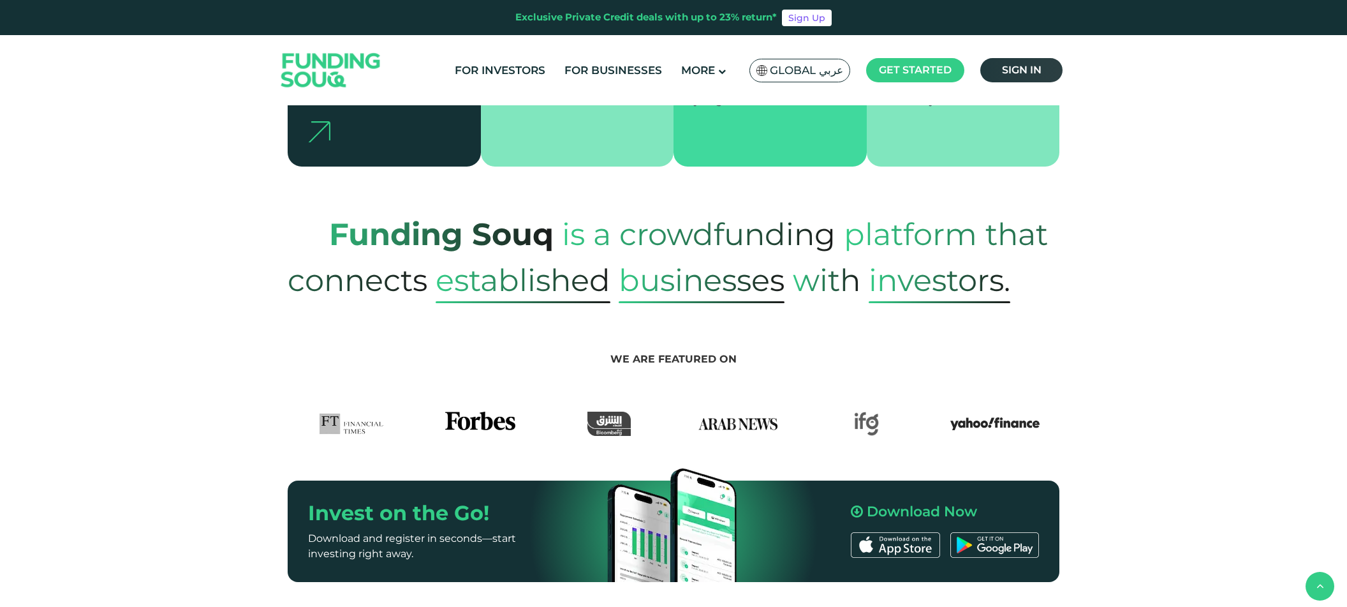
click at [1023, 73] on span "Sign in" at bounding box center [1022, 70] width 40 height 12
